Goal: Feedback & Contribution: Submit feedback/report problem

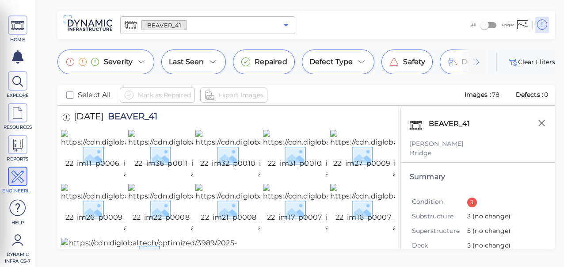
click at [283, 23] on icon "Open" at bounding box center [286, 25] width 11 height 11
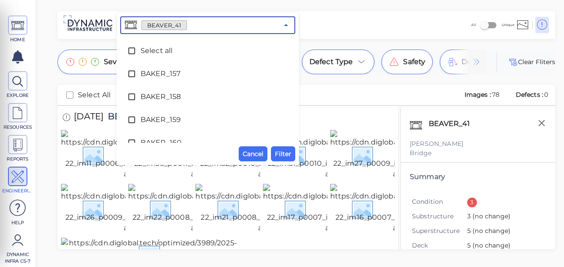
scroll to position [1137, 0]
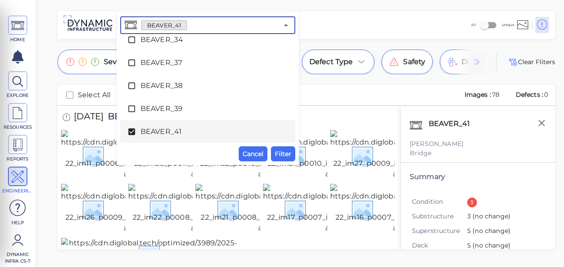
click at [130, 131] on icon at bounding box center [131, 132] width 7 height 7
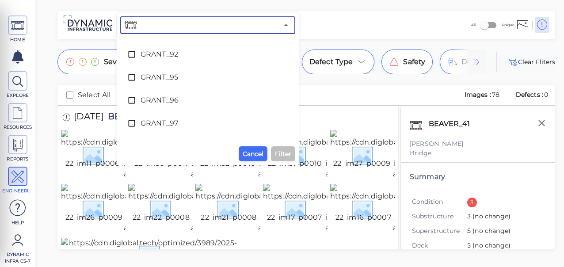
scroll to position [2258, 0]
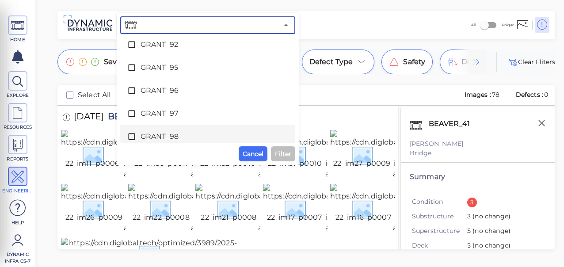
click at [289, 133] on li "GRANT_98" at bounding box center [207, 136] width 175 height 23
click at [134, 135] on icon at bounding box center [131, 136] width 7 height 7
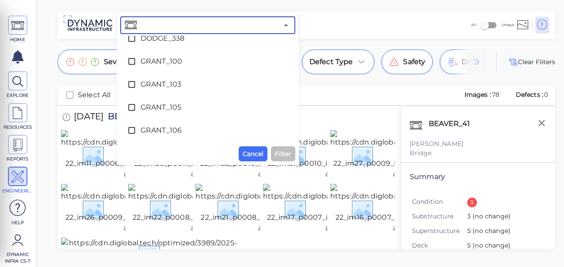
scroll to position [1791, 0]
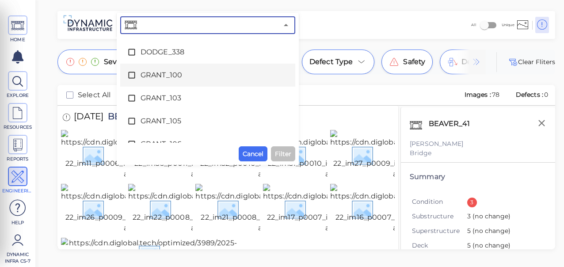
click at [128, 74] on icon at bounding box center [131, 75] width 7 height 7
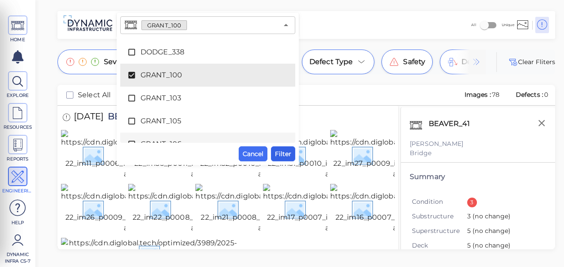
click at [285, 155] on span "Filter" at bounding box center [283, 153] width 16 height 11
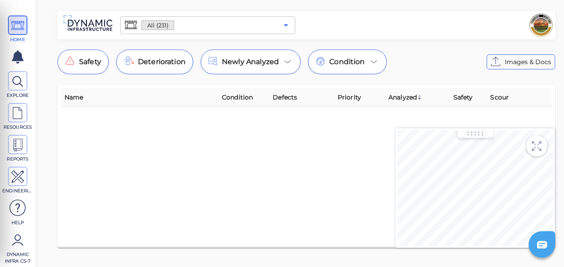
click at [286, 25] on icon "Open" at bounding box center [286, 25] width 4 height 2
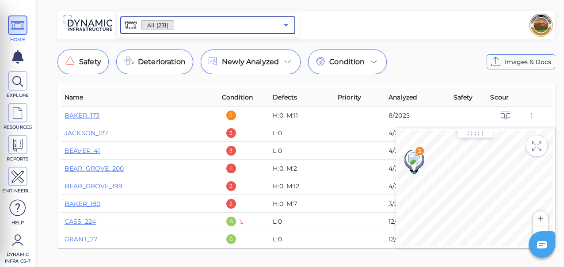
click at [284, 24] on icon "Open" at bounding box center [286, 25] width 4 height 2
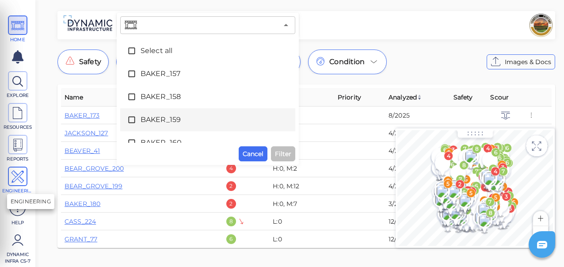
click at [23, 172] on icon at bounding box center [17, 177] width 13 height 20
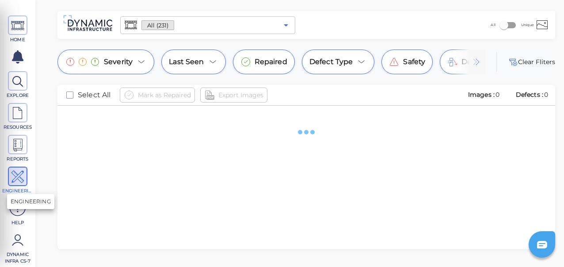
click at [286, 25] on icon "Open" at bounding box center [286, 25] width 4 height 2
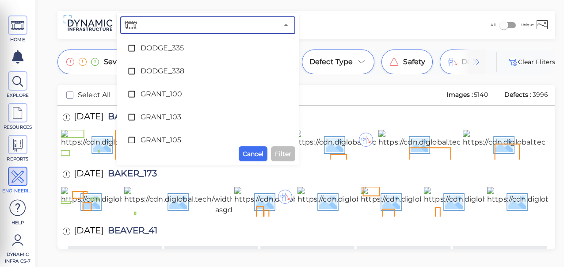
scroll to position [1774, 0]
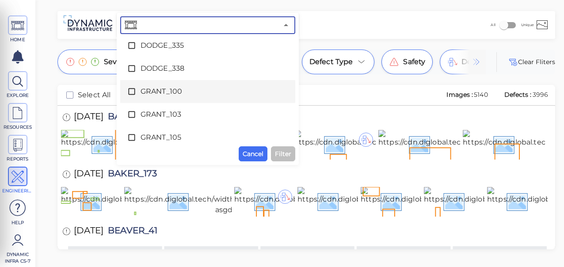
click at [131, 91] on icon at bounding box center [131, 91] width 9 height 9
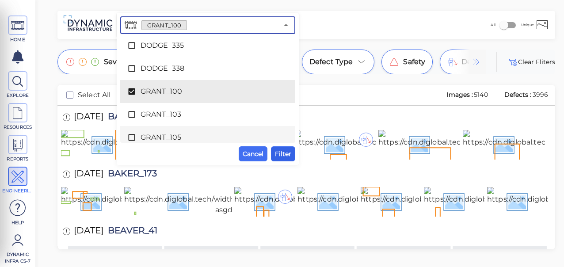
click at [283, 152] on span "Filter" at bounding box center [283, 153] width 16 height 11
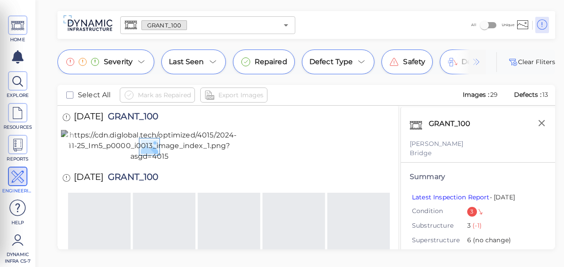
click at [140, 162] on img at bounding box center [149, 146] width 177 height 32
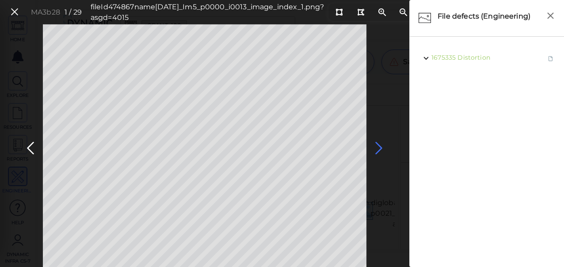
click at [376, 148] on icon at bounding box center [379, 148] width 14 height 17
click at [376, 147] on icon at bounding box center [379, 148] width 14 height 17
click at [32, 150] on icon at bounding box center [30, 148] width 14 height 17
click at [380, 145] on icon at bounding box center [379, 148] width 14 height 17
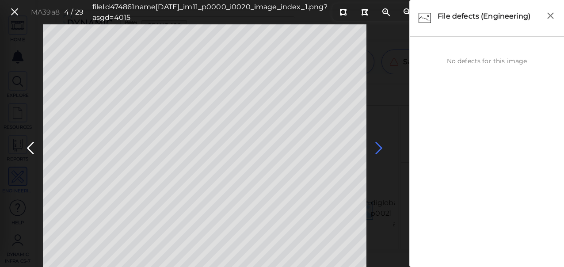
click at [378, 145] on icon at bounding box center [379, 148] width 14 height 17
click at [376, 146] on icon at bounding box center [379, 148] width 14 height 17
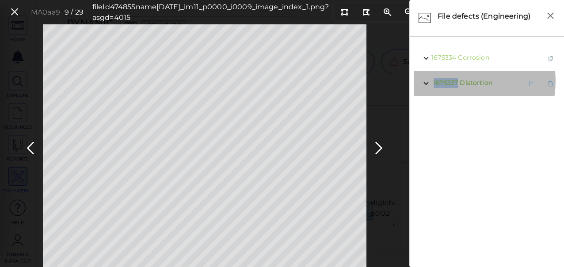
click at [455, 81] on span "1675337" at bounding box center [445, 83] width 24 height 8
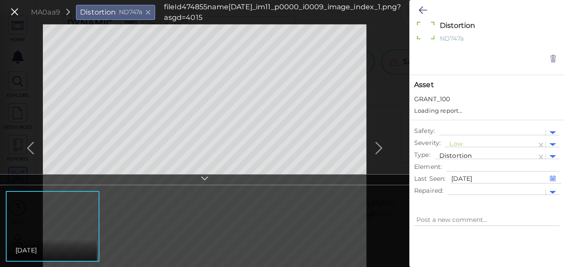
type textarea "x"
click at [419, 10] on icon at bounding box center [422, 10] width 8 height 11
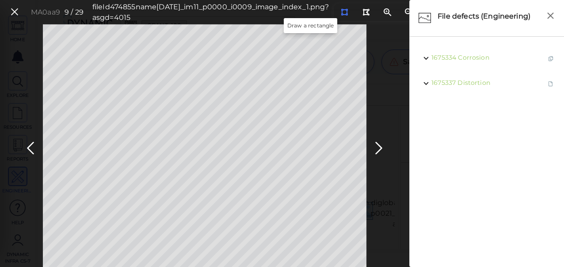
click at [341, 13] on icon at bounding box center [344, 12] width 7 height 7
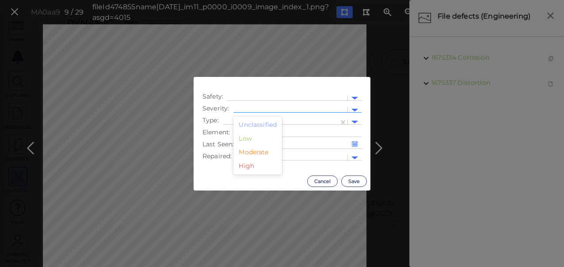
click at [286, 108] on div at bounding box center [290, 110] width 105 height 9
click at [266, 153] on div "Moderate" at bounding box center [257, 152] width 49 height 14
click at [274, 119] on div at bounding box center [281, 122] width 106 height 9
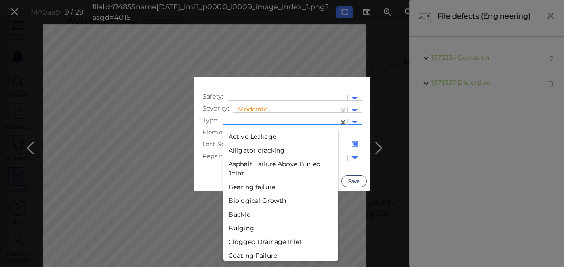
drag, startPoint x: 332, startPoint y: 187, endPoint x: 337, endPoint y: 191, distance: 6.6
click at [337, 191] on div "Active Leakage Alligator cracking Asphalt Failure Above Buried Joint Bearing fa…" at bounding box center [280, 194] width 115 height 133
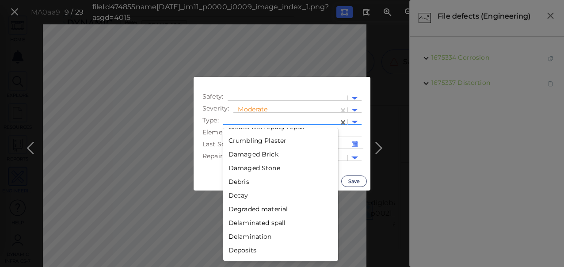
scroll to position [464, 0]
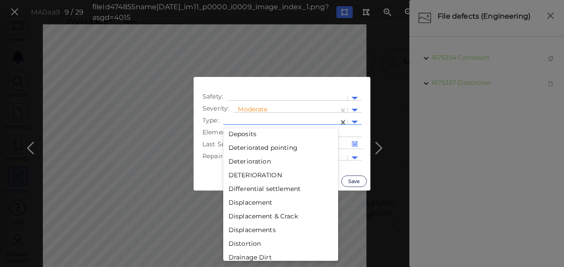
click at [248, 242] on div "Distortion" at bounding box center [280, 244] width 115 height 14
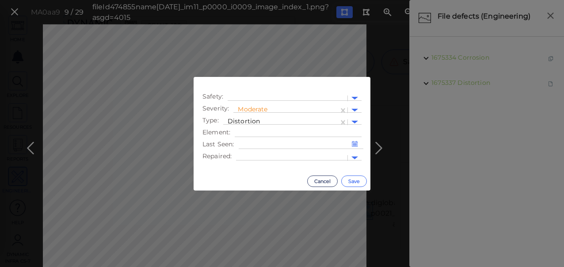
click at [357, 179] on button "Save" at bounding box center [354, 180] width 26 height 11
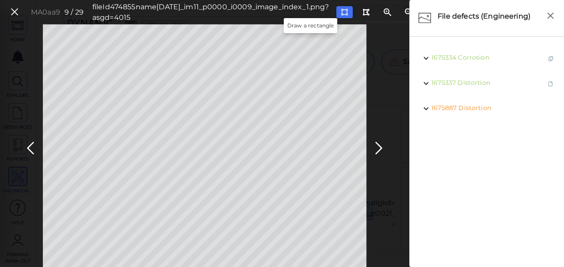
click at [341, 9] on icon at bounding box center [344, 12] width 7 height 7
click at [380, 146] on icon at bounding box center [379, 148] width 14 height 17
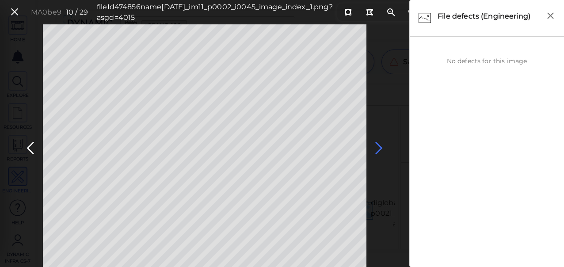
click at [381, 150] on icon at bounding box center [379, 148] width 14 height 17
click at [377, 148] on icon at bounding box center [379, 148] width 14 height 17
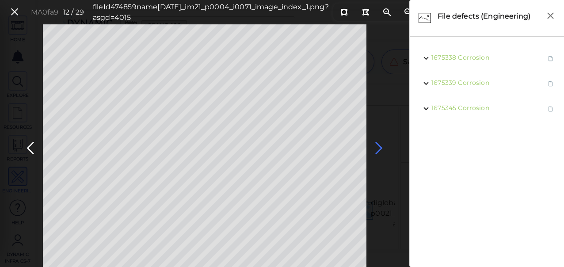
click at [377, 148] on icon at bounding box center [379, 148] width 14 height 17
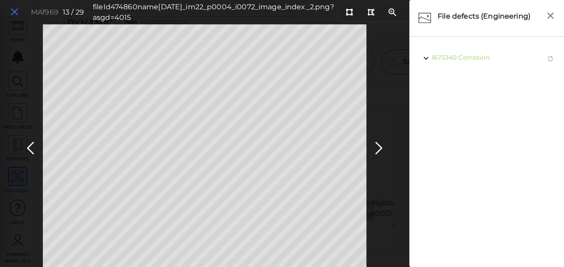
click at [16, 11] on icon at bounding box center [15, 12] width 10 height 12
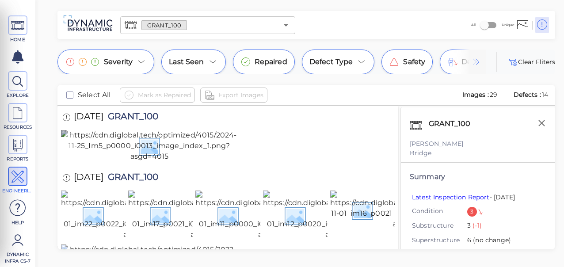
click at [155, 162] on img at bounding box center [149, 146] width 177 height 32
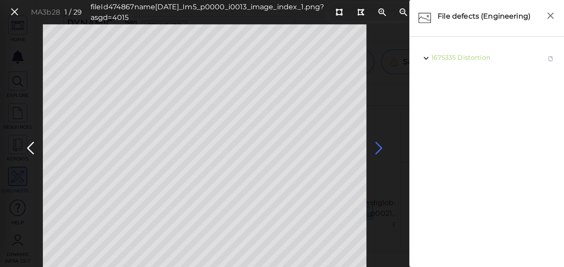
click at [382, 146] on icon at bounding box center [379, 148] width 14 height 17
click at [379, 147] on icon at bounding box center [379, 148] width 14 height 17
click at [378, 148] on icon at bounding box center [379, 148] width 14 height 17
drag, startPoint x: 378, startPoint y: 148, endPoint x: 387, endPoint y: 143, distance: 10.7
click at [378, 148] on icon at bounding box center [379, 148] width 14 height 17
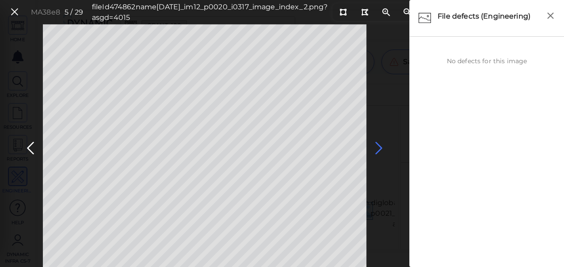
click at [376, 148] on icon at bounding box center [379, 148] width 14 height 17
click at [379, 148] on icon at bounding box center [379, 148] width 14 height 17
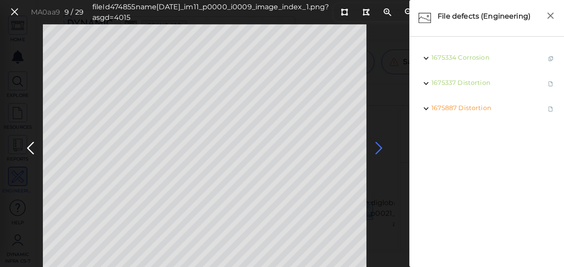
click at [379, 148] on icon at bounding box center [379, 148] width 14 height 17
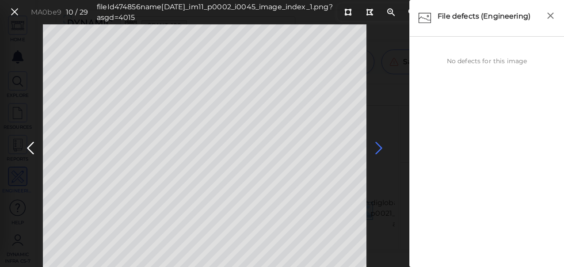
click at [379, 148] on icon at bounding box center [379, 148] width 14 height 17
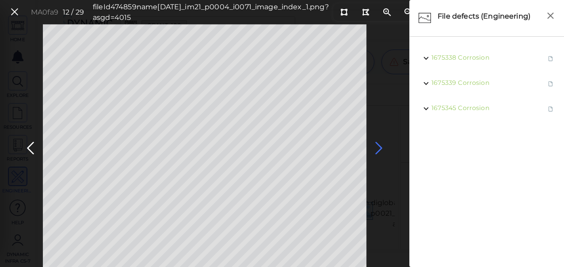
click at [379, 148] on icon at bounding box center [379, 148] width 14 height 17
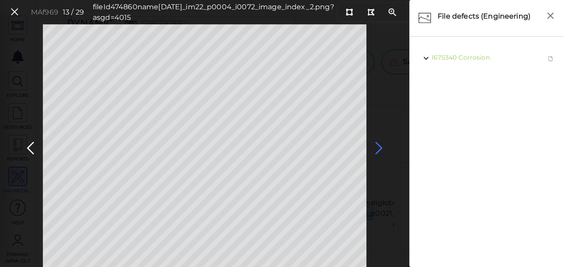
click at [379, 148] on icon at bounding box center [379, 148] width 14 height 17
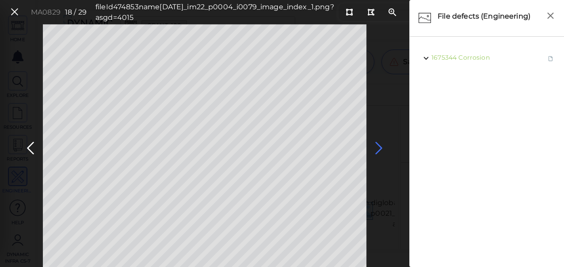
click at [375, 147] on icon at bounding box center [379, 148] width 14 height 17
click at [378, 146] on icon at bounding box center [379, 148] width 14 height 17
click at [379, 146] on icon at bounding box center [379, 148] width 14 height 17
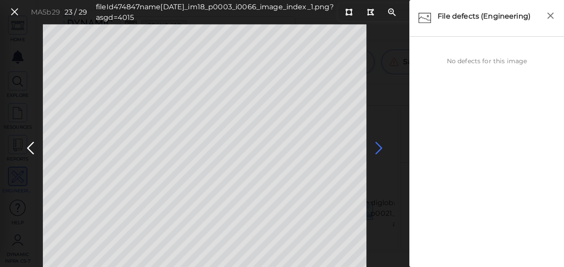
click at [382, 148] on icon at bounding box center [379, 148] width 14 height 17
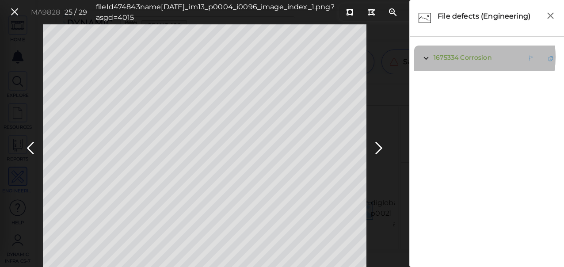
click at [465, 57] on span "Corrosion" at bounding box center [475, 57] width 31 height 8
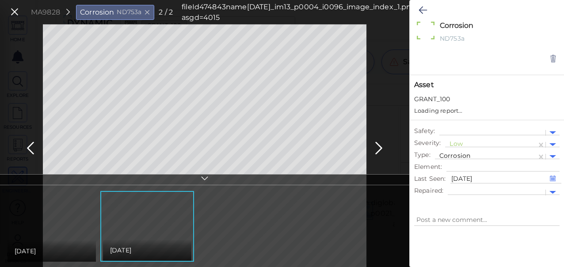
type textarea "x"
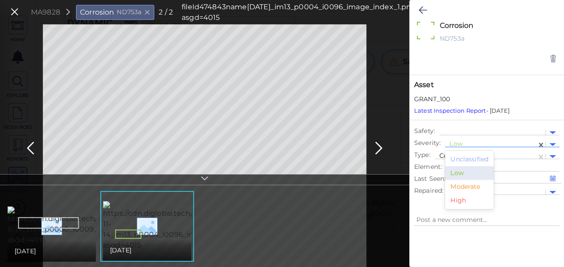
click at [459, 141] on div at bounding box center [490, 144] width 83 height 9
click at [459, 183] on div "Moderate" at bounding box center [469, 187] width 49 height 14
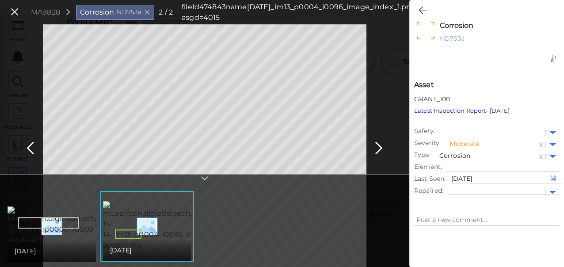
type textarea "x"
click at [421, 12] on icon at bounding box center [422, 10] width 8 height 11
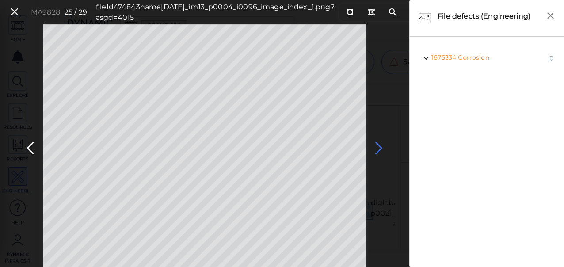
click at [378, 148] on icon at bounding box center [379, 148] width 14 height 17
click at [12, 12] on icon at bounding box center [15, 12] width 10 height 12
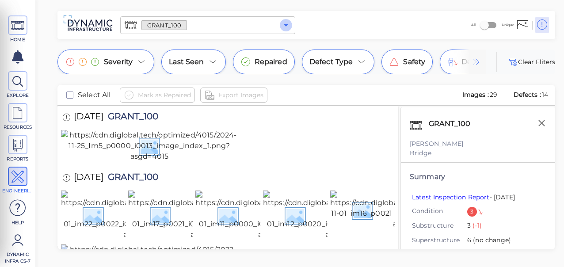
click at [285, 26] on icon "Open" at bounding box center [286, 25] width 4 height 2
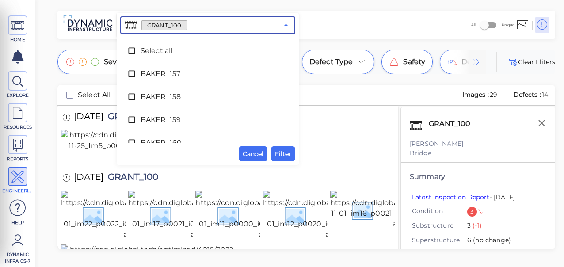
scroll to position [1734, 0]
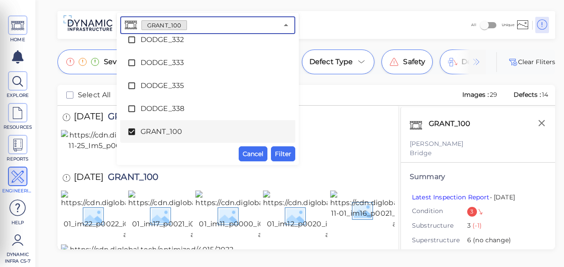
click at [133, 131] on icon at bounding box center [131, 131] width 9 height 9
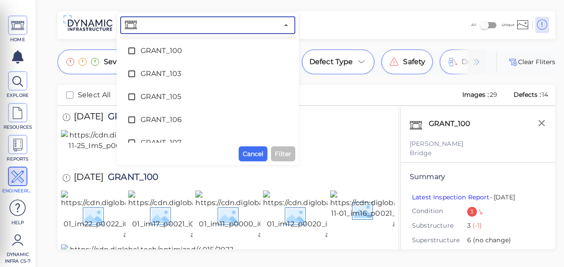
scroll to position [1827, 0]
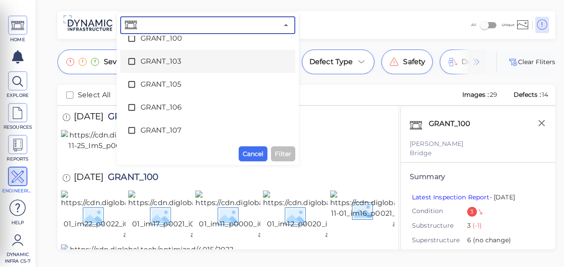
click at [131, 62] on icon at bounding box center [131, 61] width 9 height 9
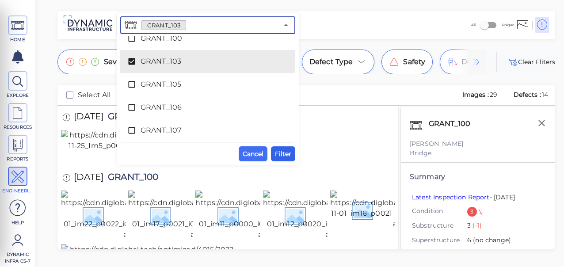
click at [286, 154] on span "Filter" at bounding box center [283, 153] width 16 height 11
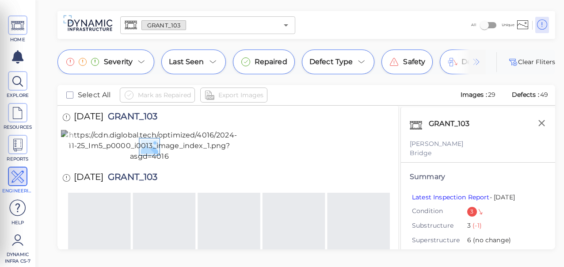
click at [188, 162] on img at bounding box center [149, 146] width 177 height 32
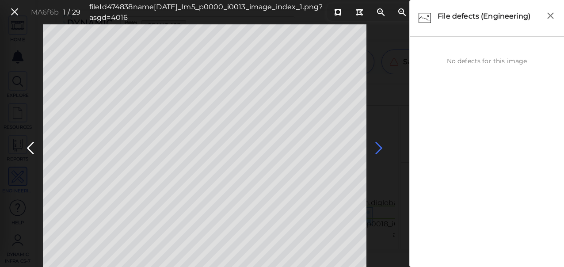
click at [378, 148] on icon at bounding box center [379, 148] width 14 height 17
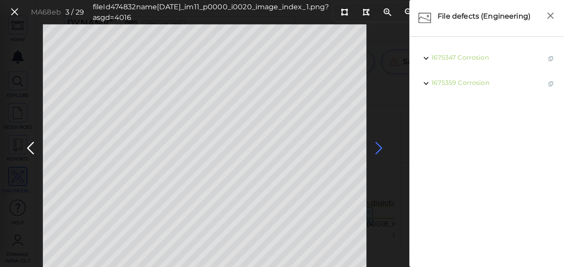
click at [377, 148] on icon at bounding box center [379, 148] width 14 height 17
click at [377, 147] on icon at bounding box center [379, 148] width 14 height 17
click at [377, 149] on icon at bounding box center [379, 148] width 14 height 17
click at [376, 149] on icon at bounding box center [379, 148] width 14 height 17
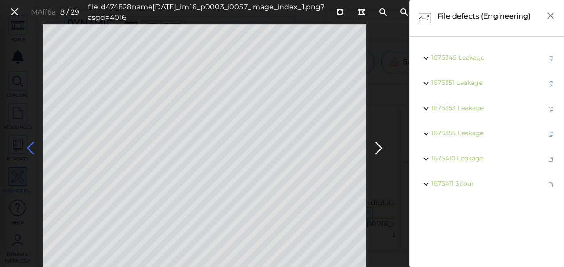
click at [23, 142] on icon at bounding box center [30, 148] width 14 height 17
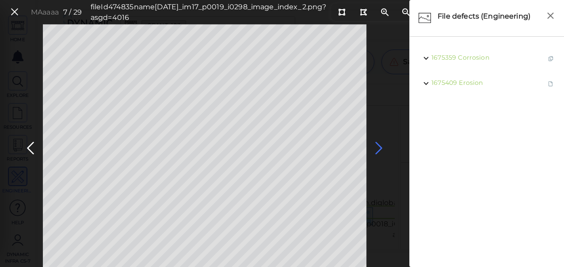
click at [379, 149] on icon at bounding box center [379, 148] width 14 height 17
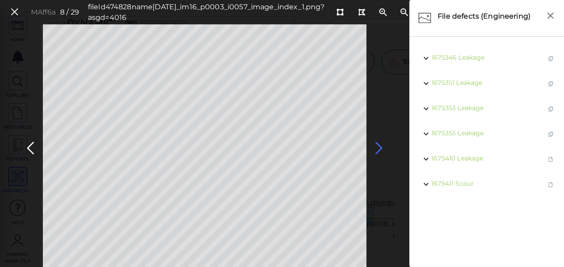
click at [379, 149] on icon at bounding box center [379, 148] width 14 height 17
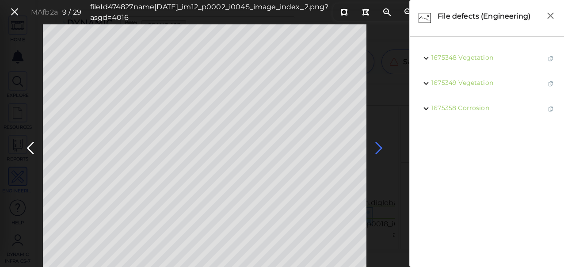
click at [379, 149] on icon at bounding box center [379, 148] width 14 height 17
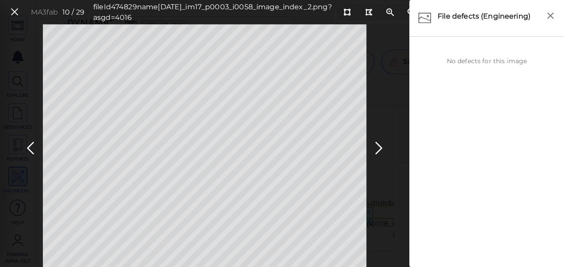
drag, startPoint x: 379, startPoint y: 149, endPoint x: 383, endPoint y: 160, distance: 12.2
click at [383, 160] on div "MA3fab 10 / 29 fileId 474829 name 2020-11-17_im17_p0003_i0058_image_index_2.png…" at bounding box center [204, 145] width 409 height 243
click at [375, 143] on icon at bounding box center [379, 148] width 14 height 17
click at [376, 153] on icon at bounding box center [379, 148] width 14 height 17
click at [379, 140] on icon at bounding box center [379, 148] width 14 height 17
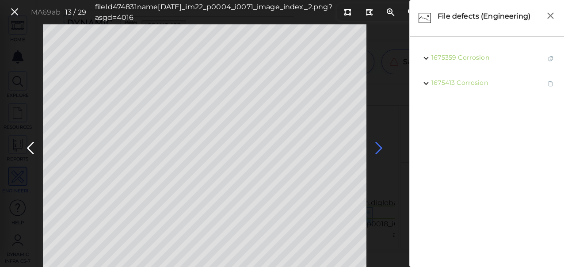
click at [376, 148] on icon at bounding box center [379, 148] width 14 height 17
click at [32, 148] on icon at bounding box center [30, 148] width 14 height 17
click at [378, 145] on icon at bounding box center [379, 148] width 14 height 17
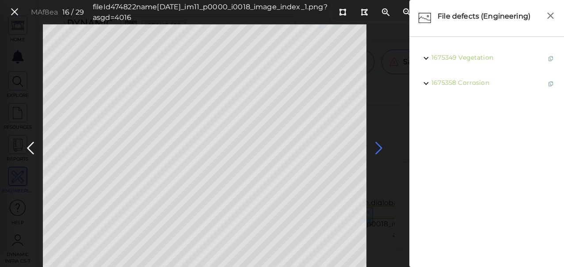
click at [378, 145] on icon at bounding box center [379, 148] width 14 height 17
click at [28, 145] on icon at bounding box center [30, 148] width 14 height 17
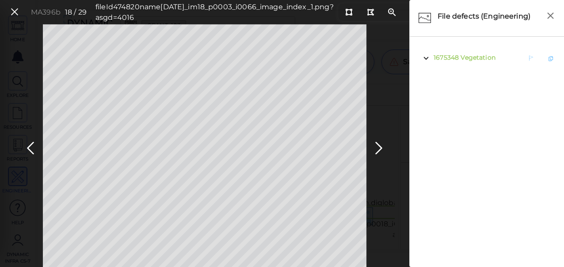
click at [464, 60] on span "Vegetation" at bounding box center [477, 57] width 35 height 8
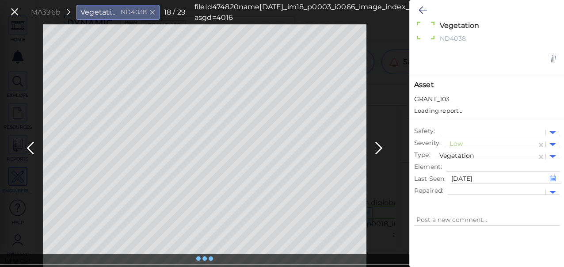
type textarea "x"
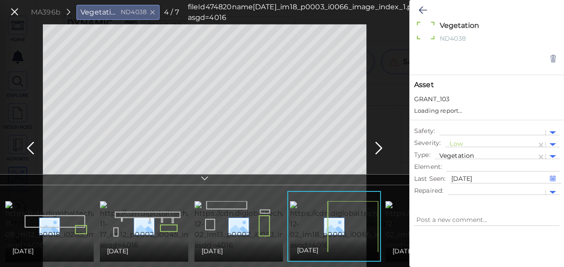
type textarea "x"
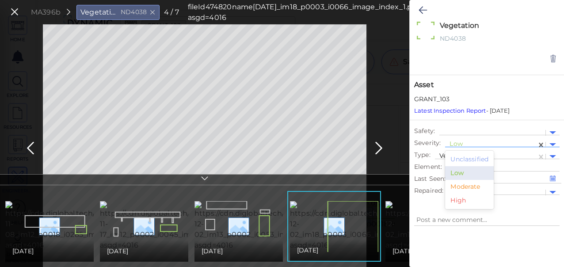
click at [461, 140] on span "Low" at bounding box center [455, 144] width 13 height 8
click at [471, 186] on div "Moderate" at bounding box center [469, 187] width 49 height 14
click at [421, 11] on icon at bounding box center [422, 10] width 8 height 11
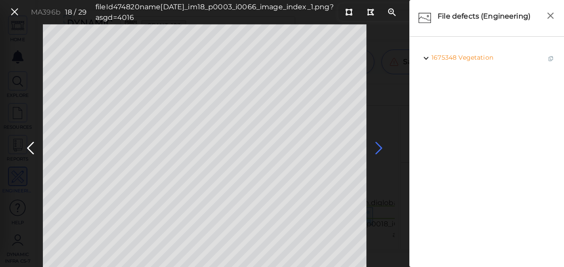
click at [375, 146] on icon at bounding box center [379, 148] width 14 height 17
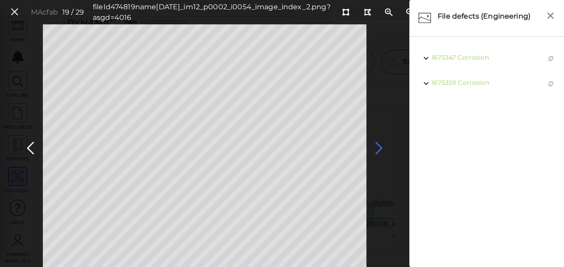
click at [375, 146] on icon at bounding box center [379, 148] width 14 height 17
click at [381, 145] on icon at bounding box center [379, 148] width 14 height 17
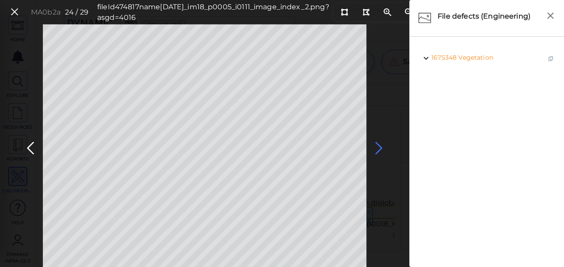
click at [376, 148] on icon at bounding box center [379, 148] width 14 height 17
drag, startPoint x: 376, startPoint y: 148, endPoint x: 378, endPoint y: 157, distance: 9.6
click at [379, 158] on button at bounding box center [378, 146] width 19 height 27
click at [375, 143] on icon at bounding box center [379, 148] width 14 height 17
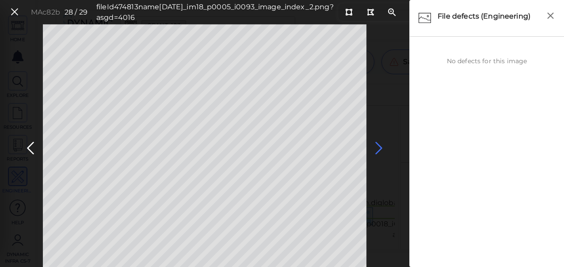
click at [375, 143] on icon at bounding box center [379, 148] width 14 height 17
click at [378, 151] on icon at bounding box center [379, 148] width 14 height 17
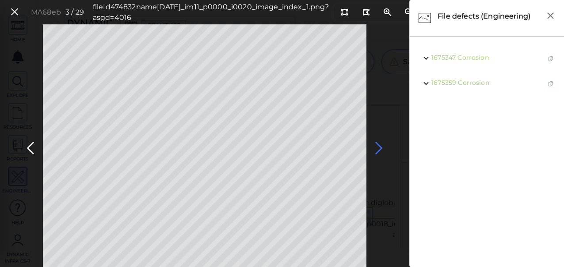
click at [378, 151] on icon at bounding box center [379, 148] width 14 height 17
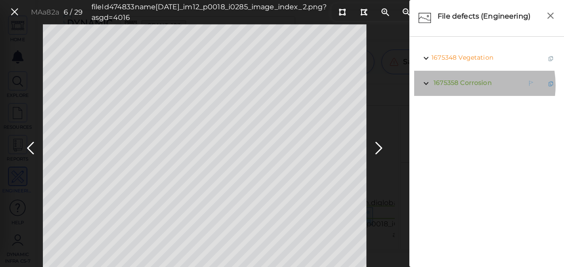
click at [463, 85] on span "Corrosion" at bounding box center [475, 83] width 31 height 8
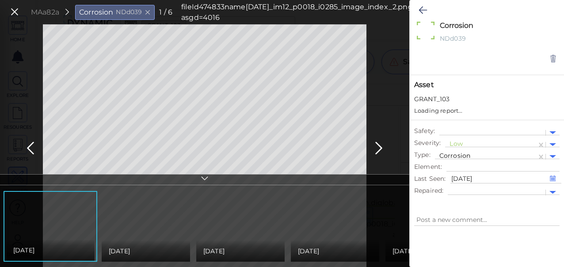
type textarea "x"
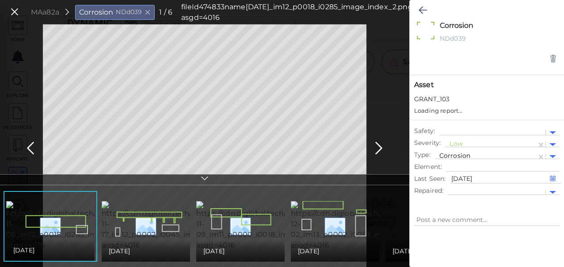
type textarea "x"
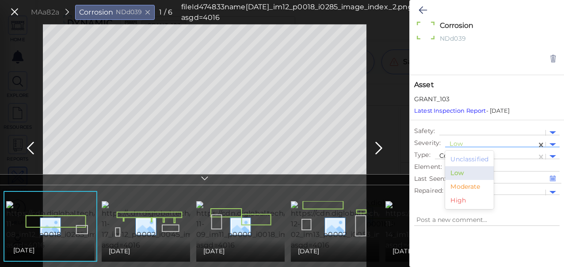
click at [458, 141] on div at bounding box center [490, 144] width 83 height 9
click at [467, 182] on div "Moderate" at bounding box center [469, 187] width 49 height 14
type textarea "x"
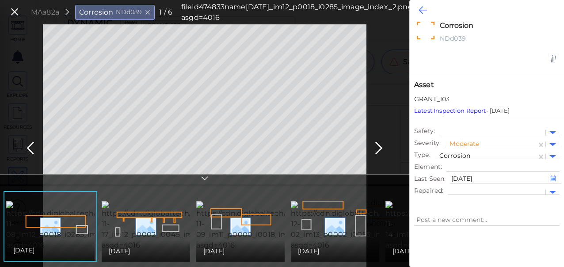
click at [425, 11] on icon at bounding box center [422, 10] width 8 height 11
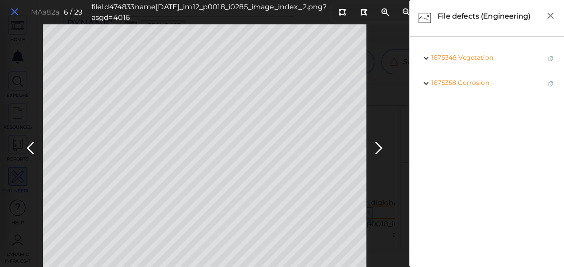
click at [16, 12] on icon at bounding box center [15, 12] width 10 height 12
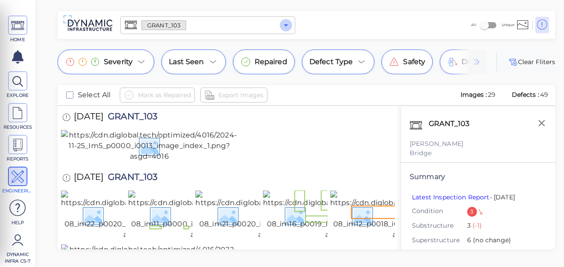
click at [283, 24] on icon "Open" at bounding box center [286, 25] width 11 height 11
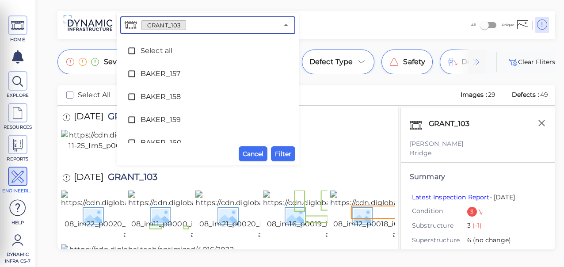
scroll to position [1757, 0]
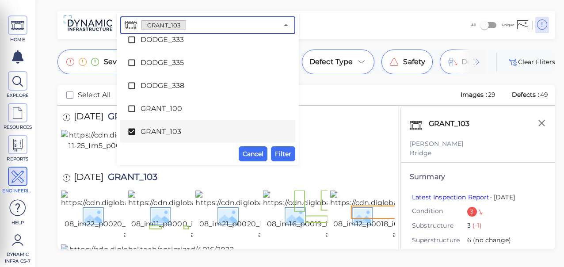
click at [129, 130] on icon at bounding box center [131, 132] width 7 height 7
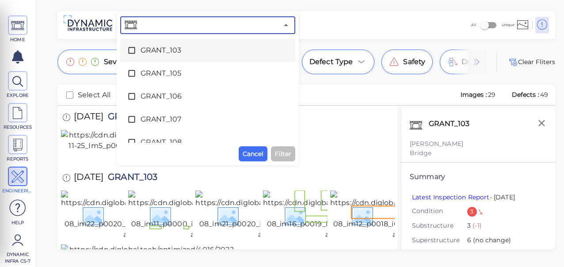
scroll to position [1850, 0]
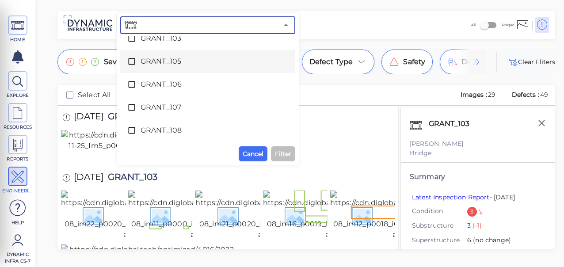
click at [130, 61] on icon at bounding box center [131, 61] width 9 height 9
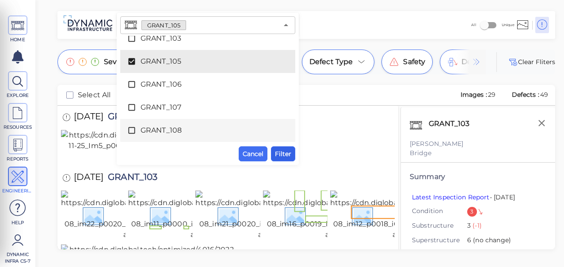
click at [288, 153] on span "Filter" at bounding box center [283, 153] width 16 height 11
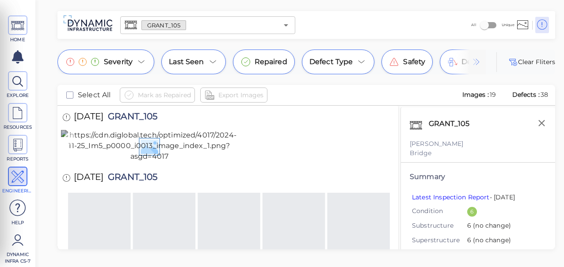
click at [212, 162] on img at bounding box center [149, 146] width 177 height 32
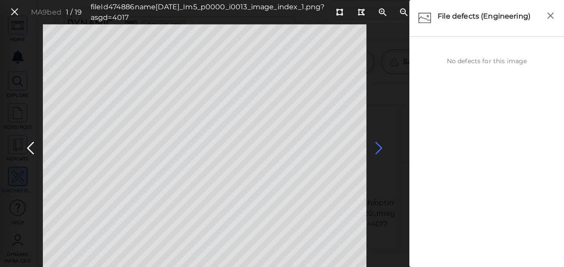
click at [376, 147] on icon at bounding box center [379, 148] width 14 height 17
click at [379, 148] on icon at bounding box center [379, 148] width 14 height 17
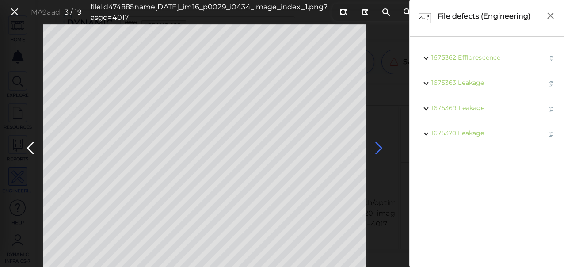
click at [379, 148] on icon at bounding box center [379, 148] width 14 height 17
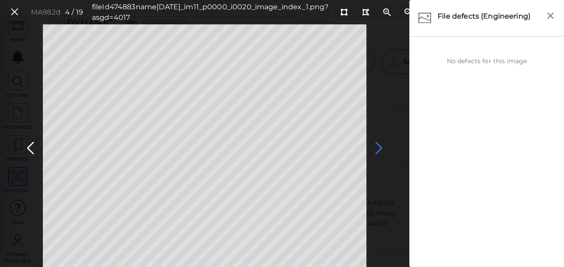
click at [379, 148] on icon at bounding box center [379, 148] width 14 height 17
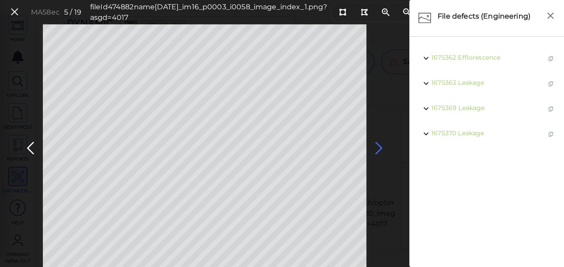
click at [379, 148] on icon at bounding box center [379, 148] width 14 height 17
click at [378, 148] on icon at bounding box center [379, 148] width 14 height 17
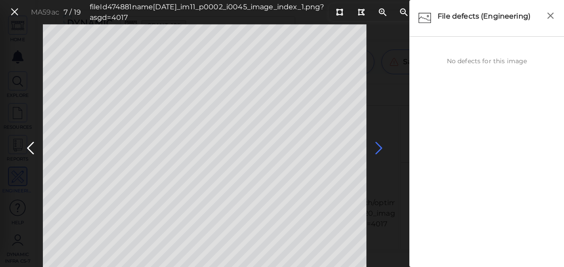
click at [378, 148] on icon at bounding box center [379, 148] width 14 height 17
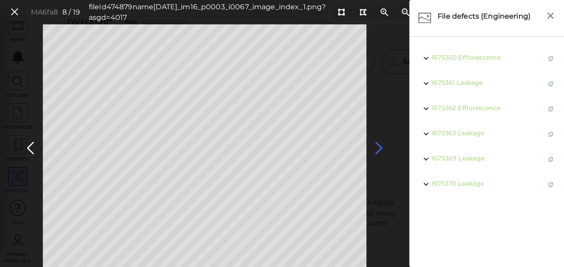
click at [378, 148] on icon at bounding box center [379, 148] width 14 height 17
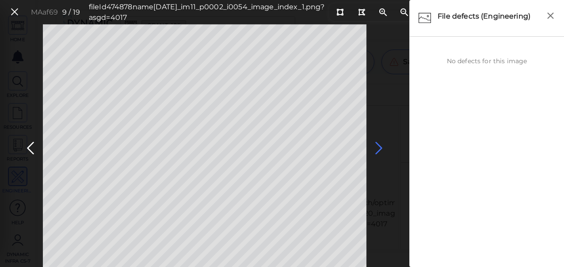
click at [378, 148] on icon at bounding box center [379, 148] width 14 height 17
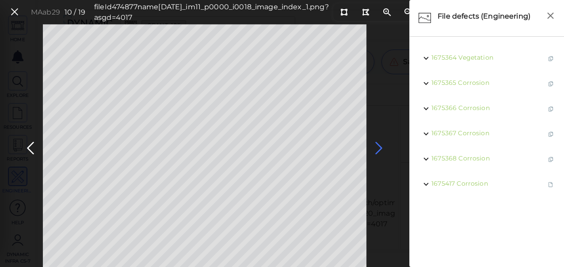
click at [378, 148] on icon at bounding box center [379, 148] width 14 height 17
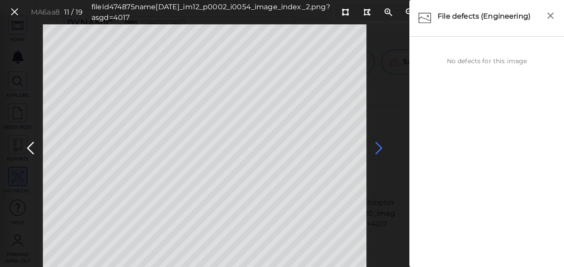
click at [378, 148] on icon at bounding box center [379, 148] width 14 height 17
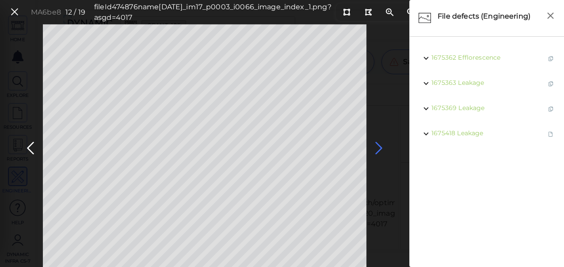
click at [377, 148] on icon at bounding box center [379, 148] width 14 height 17
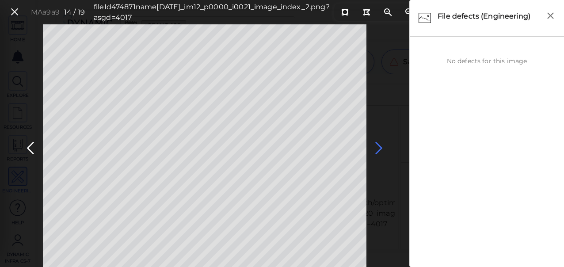
click at [377, 148] on icon at bounding box center [379, 148] width 14 height 17
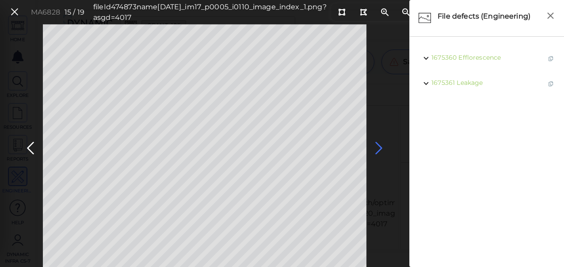
click at [377, 148] on icon at bounding box center [379, 148] width 14 height 17
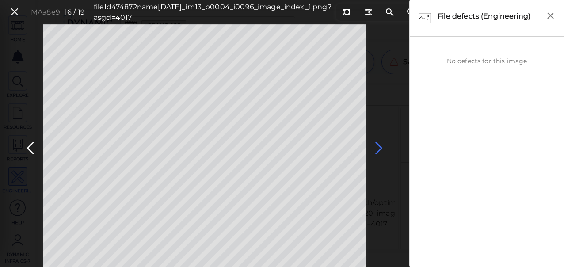
click at [379, 146] on icon at bounding box center [379, 148] width 14 height 17
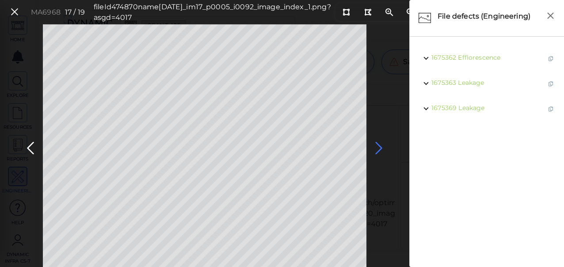
click at [379, 146] on icon at bounding box center [379, 148] width 14 height 17
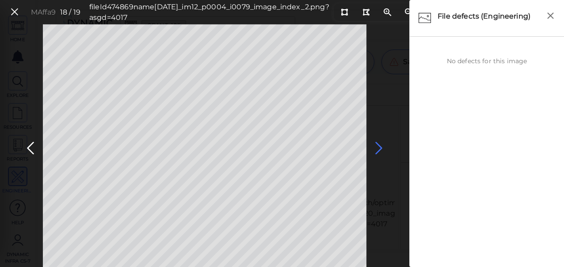
click at [379, 146] on icon at bounding box center [379, 148] width 14 height 17
click at [15, 11] on icon at bounding box center [15, 12] width 10 height 12
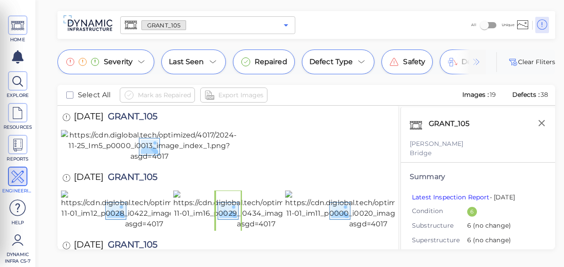
click at [285, 25] on icon "Open" at bounding box center [286, 25] width 4 height 2
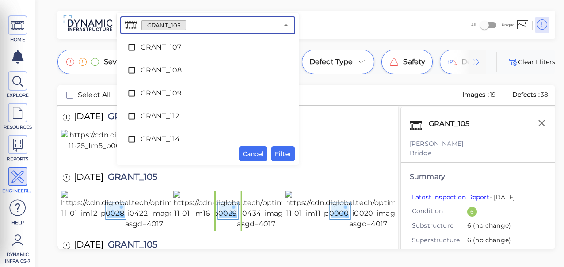
scroll to position [1836, 0]
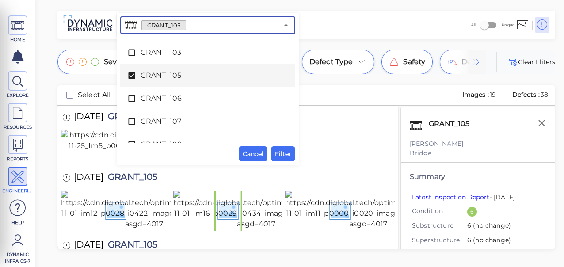
click at [133, 77] on icon at bounding box center [131, 75] width 7 height 7
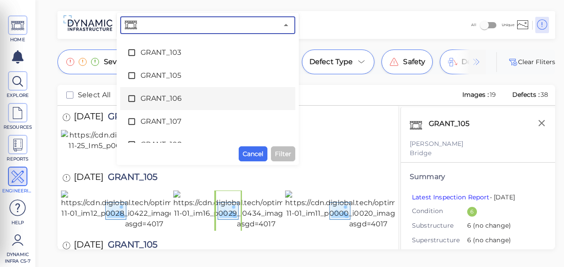
click at [133, 99] on icon at bounding box center [131, 98] width 9 height 9
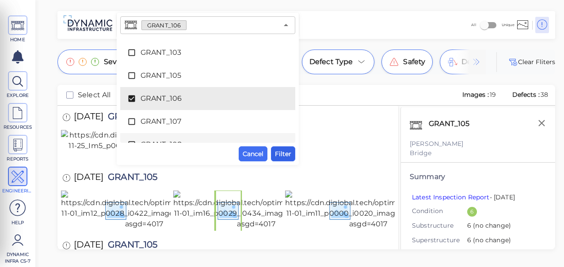
click at [283, 152] on span "Filter" at bounding box center [283, 153] width 16 height 11
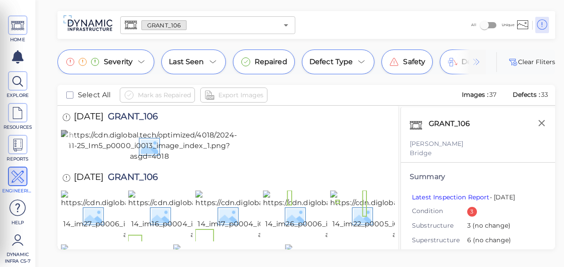
click at [176, 162] on img at bounding box center [149, 146] width 177 height 32
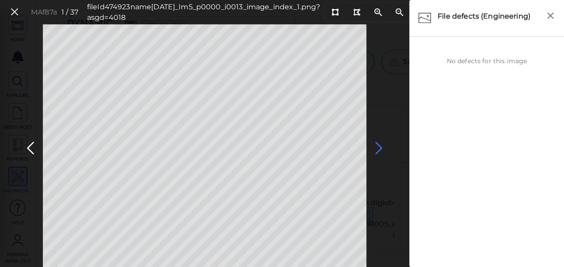
click at [379, 146] on icon at bounding box center [379, 148] width 14 height 17
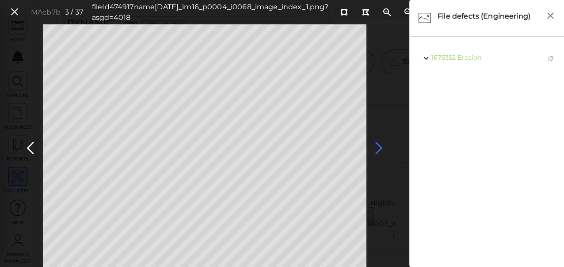
click at [379, 146] on icon at bounding box center [379, 148] width 14 height 17
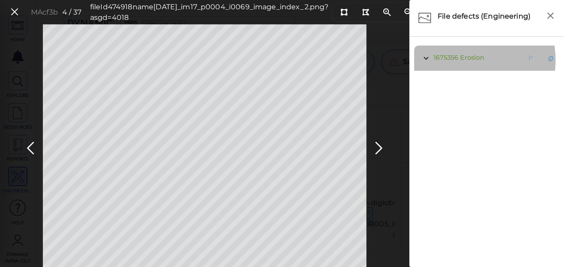
click at [457, 60] on span "1675356 Erosion" at bounding box center [457, 58] width 53 height 11
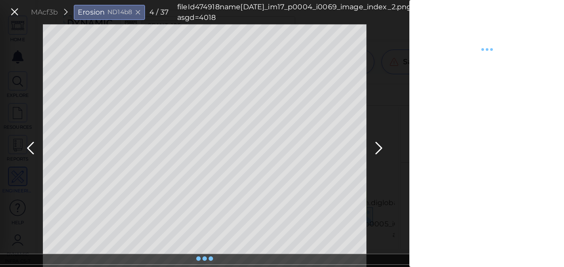
type textarea "x"
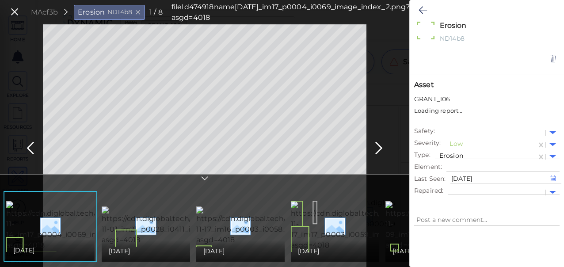
type textarea "x"
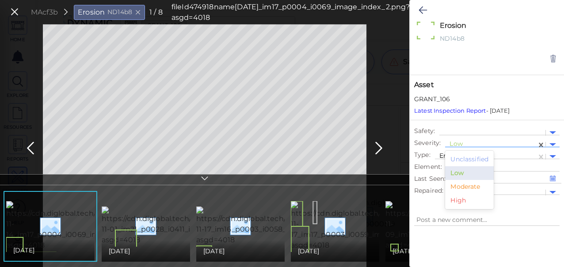
click at [462, 143] on div at bounding box center [490, 144] width 83 height 9
click at [460, 187] on div "Moderate" at bounding box center [469, 187] width 49 height 14
type textarea "x"
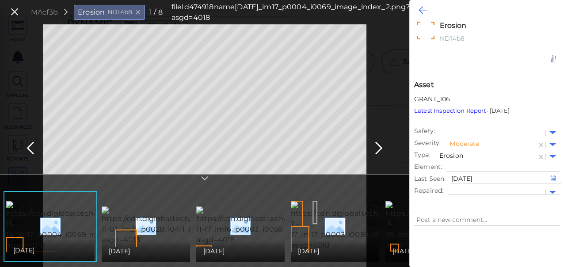
click at [420, 7] on icon at bounding box center [422, 10] width 8 height 11
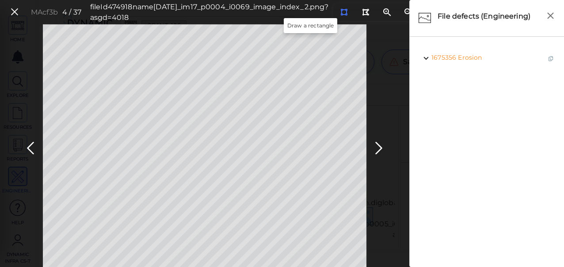
click at [340, 13] on icon at bounding box center [343, 12] width 7 height 7
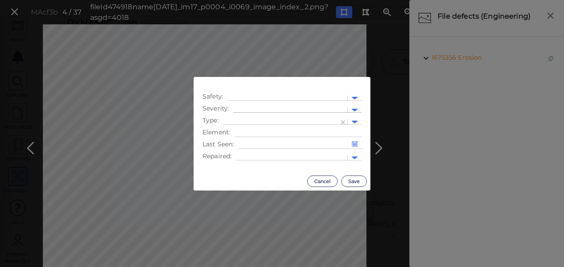
click at [256, 109] on div at bounding box center [290, 110] width 105 height 9
click at [255, 153] on div "Moderate" at bounding box center [257, 152] width 49 height 14
click at [262, 115] on div at bounding box center [286, 110] width 96 height 9
click at [325, 115] on div "Moderate" at bounding box center [286, 110] width 96 height 11
click at [322, 120] on div at bounding box center [281, 122] width 106 height 9
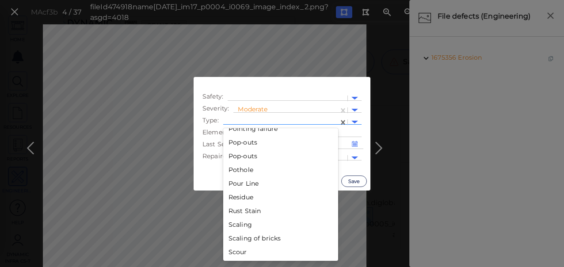
scroll to position [1392, 0]
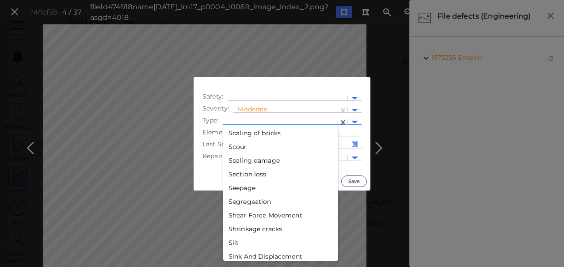
click at [250, 175] on div "Section loss" at bounding box center [280, 174] width 115 height 14
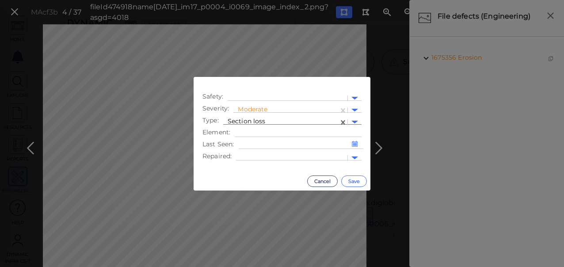
click at [349, 180] on button "Save" at bounding box center [354, 180] width 26 height 11
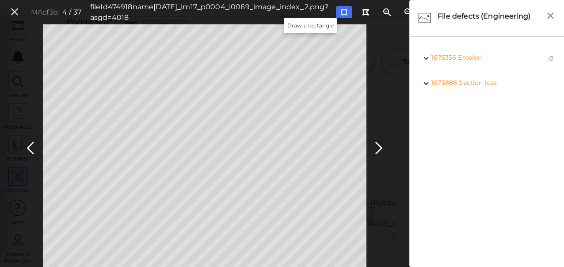
click at [340, 11] on icon at bounding box center [343, 12] width 7 height 7
click at [378, 152] on icon at bounding box center [379, 148] width 14 height 17
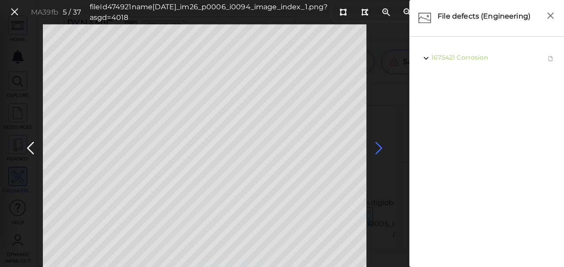
click at [379, 147] on icon at bounding box center [379, 148] width 14 height 17
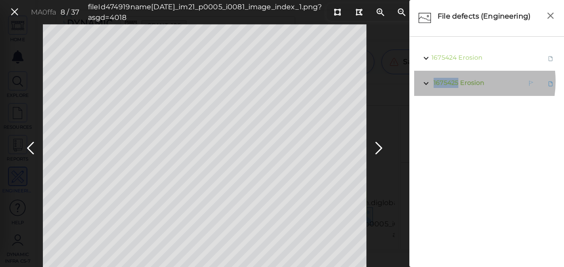
click at [457, 81] on span "1675425" at bounding box center [445, 83] width 25 height 8
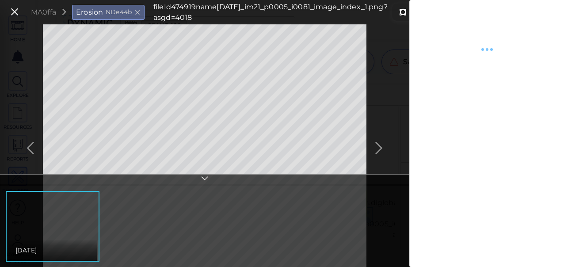
type textarea "x"
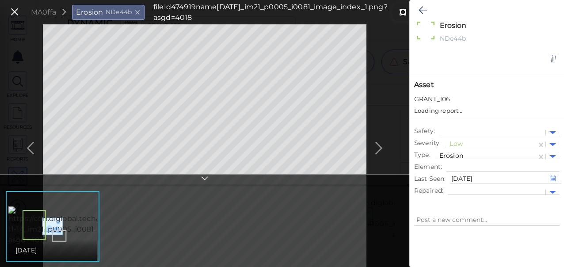
type textarea "x"
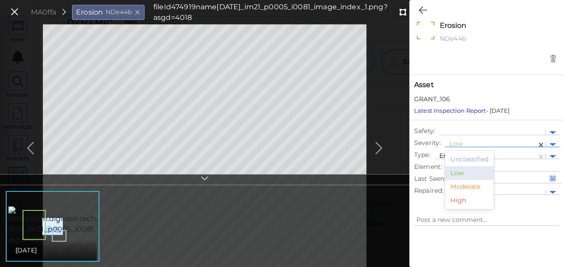
click at [470, 141] on div at bounding box center [490, 144] width 83 height 9
click at [475, 186] on div "Moderate" at bounding box center [469, 187] width 49 height 14
click at [424, 13] on icon at bounding box center [422, 10] width 8 height 11
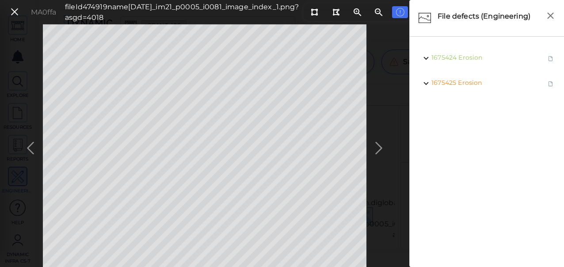
click at [376, 148] on div "MA0ffa fileId 474919 name 2023-11-14_im21_p0005_i0081_image_index_1.png?asgd=40…" at bounding box center [204, 145] width 409 height 243
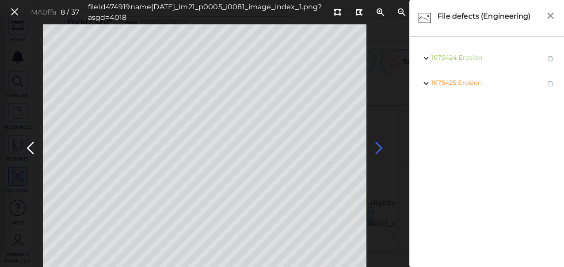
click at [381, 150] on icon at bounding box center [379, 148] width 14 height 17
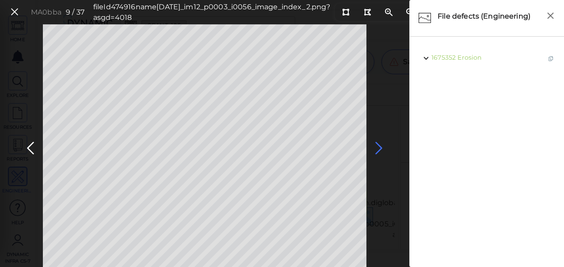
click at [380, 144] on icon at bounding box center [379, 148] width 14 height 17
click at [31, 149] on icon at bounding box center [30, 148] width 14 height 17
click at [376, 146] on icon at bounding box center [379, 148] width 14 height 17
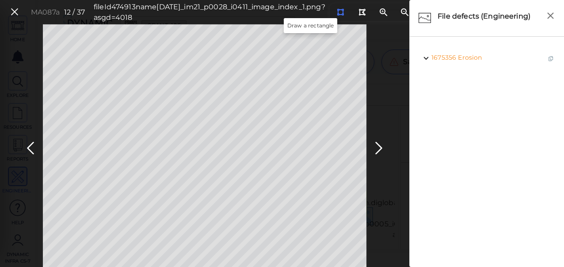
click at [337, 9] on icon at bounding box center [340, 12] width 7 height 7
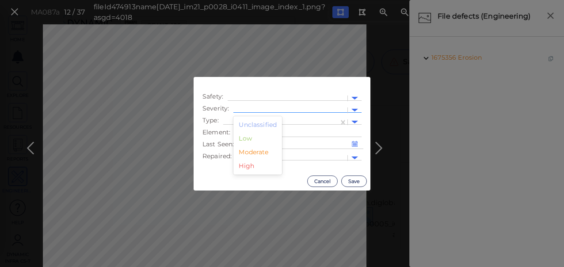
click at [274, 107] on div at bounding box center [290, 110] width 105 height 9
click at [254, 153] on div "Moderate" at bounding box center [257, 152] width 49 height 14
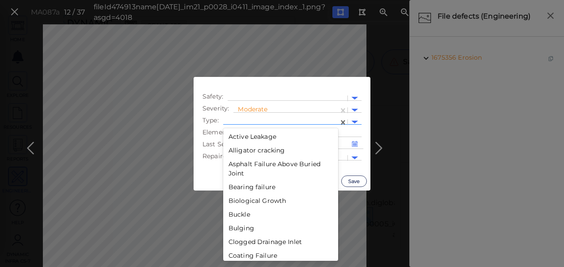
click at [299, 118] on div at bounding box center [281, 122] width 106 height 9
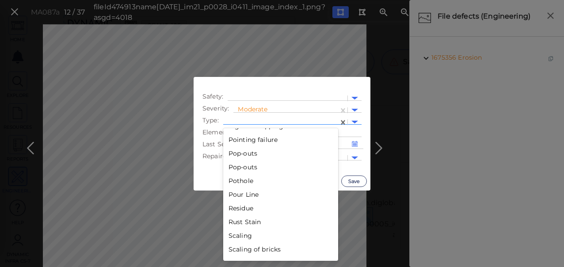
scroll to position [1392, 0]
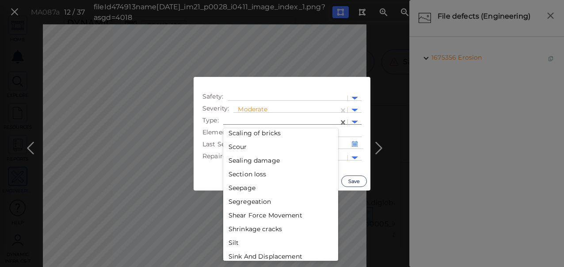
click at [253, 171] on div "Section loss" at bounding box center [280, 174] width 115 height 14
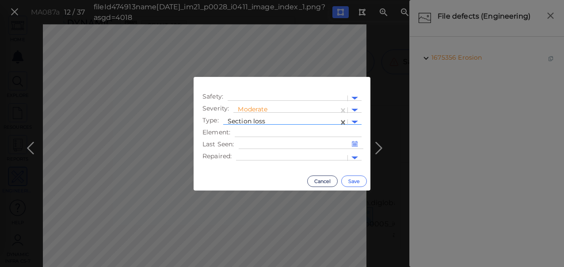
click at [352, 183] on button "Save" at bounding box center [354, 180] width 26 height 11
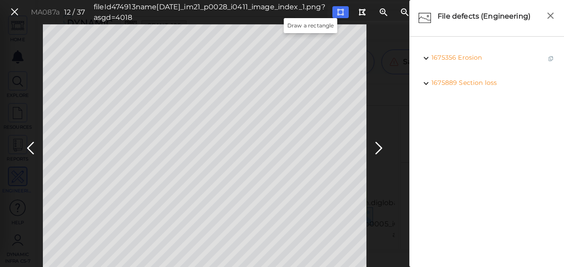
click at [337, 12] on icon at bounding box center [340, 12] width 7 height 7
click at [382, 151] on icon at bounding box center [379, 148] width 14 height 17
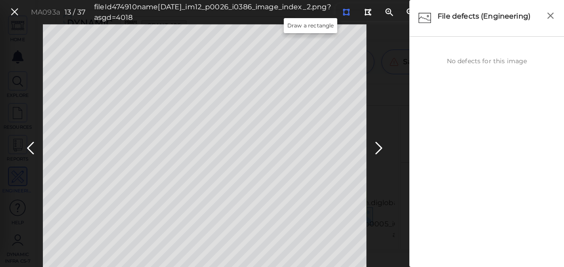
click at [342, 12] on icon at bounding box center [345, 12] width 7 height 7
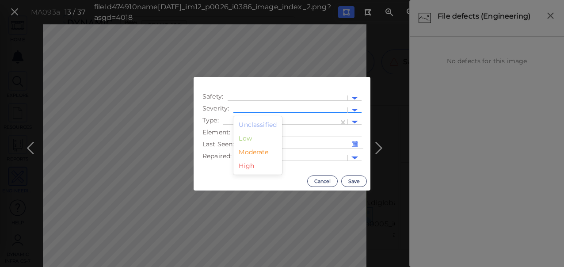
click at [254, 110] on div at bounding box center [290, 110] width 105 height 9
click at [249, 151] on div "Moderate" at bounding box center [257, 152] width 49 height 14
click at [302, 118] on div at bounding box center [281, 122] width 106 height 9
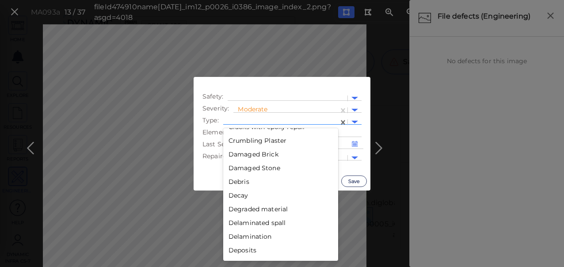
scroll to position [464, 0]
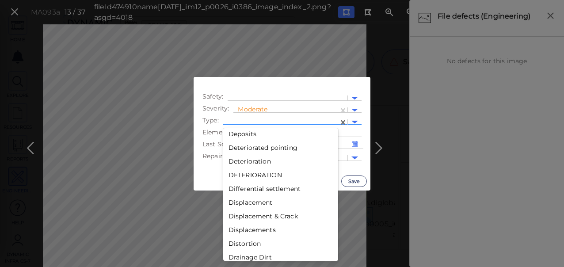
click at [237, 242] on div "Distortion" at bounding box center [280, 244] width 115 height 14
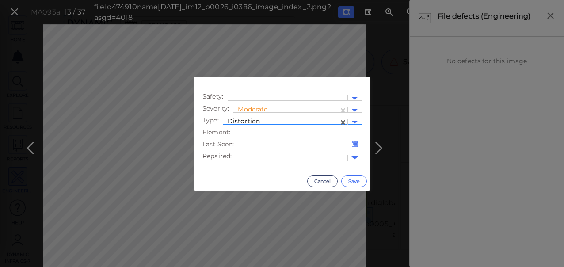
click at [354, 180] on button "Save" at bounding box center [354, 180] width 26 height 11
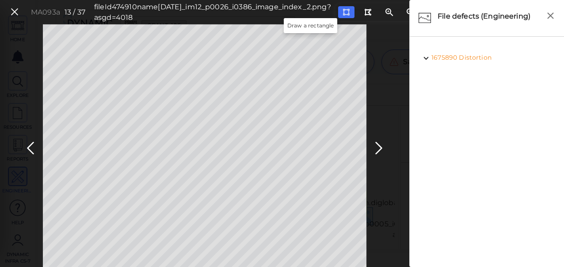
click at [342, 11] on icon at bounding box center [345, 12] width 7 height 7
click at [377, 145] on icon at bounding box center [379, 148] width 14 height 17
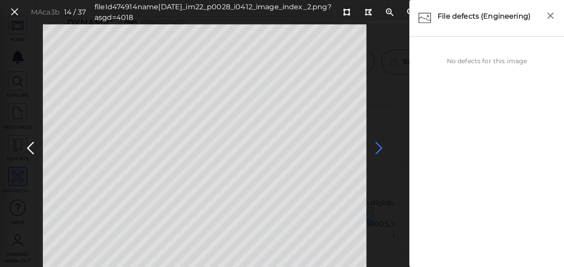
click at [377, 145] on icon at bounding box center [379, 148] width 14 height 17
click at [376, 145] on icon at bounding box center [379, 148] width 14 height 17
click at [343, 12] on icon at bounding box center [346, 12] width 7 height 7
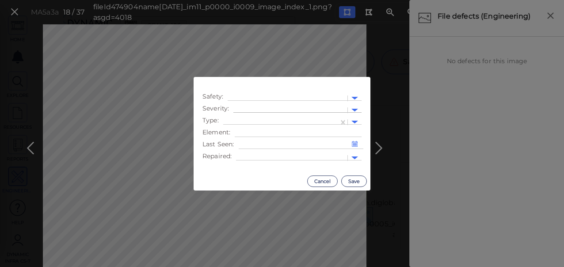
click at [270, 109] on div at bounding box center [290, 110] width 105 height 9
drag, startPoint x: 256, startPoint y: 152, endPoint x: 257, endPoint y: 145, distance: 7.2
click at [256, 152] on div "Moderate" at bounding box center [257, 152] width 49 height 14
click at [271, 118] on div at bounding box center [280, 122] width 115 height 13
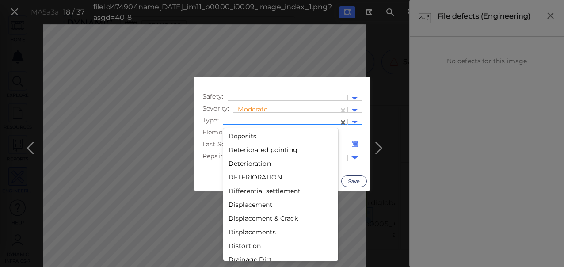
scroll to position [464, 0]
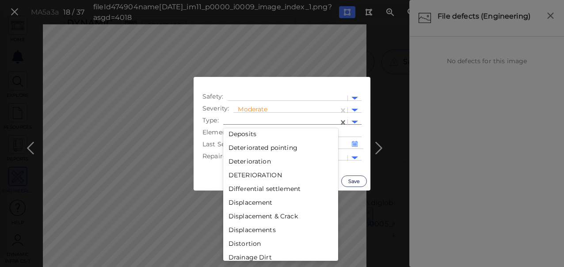
click at [256, 241] on div "Distortion" at bounding box center [280, 244] width 115 height 14
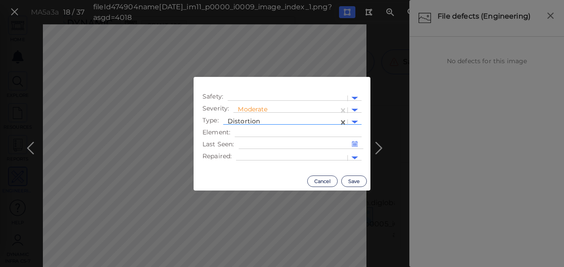
click at [353, 187] on div "Cancel Save" at bounding box center [282, 181] width 177 height 19
click at [355, 181] on button "Save" at bounding box center [354, 180] width 26 height 11
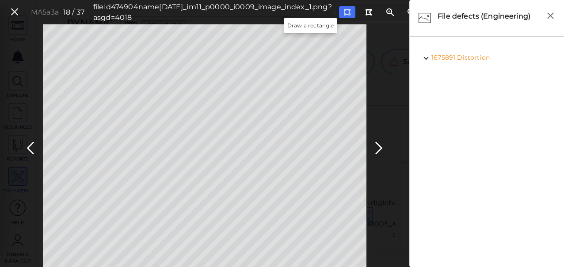
click at [343, 13] on icon at bounding box center [346, 12] width 7 height 7
click at [378, 146] on icon at bounding box center [379, 148] width 14 height 17
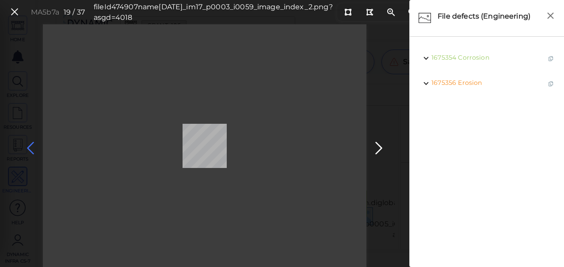
click at [27, 148] on icon at bounding box center [30, 148] width 14 height 17
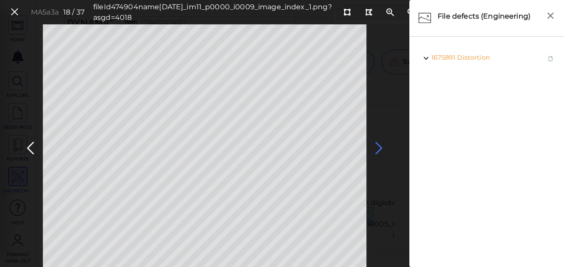
click at [380, 146] on icon at bounding box center [379, 148] width 14 height 17
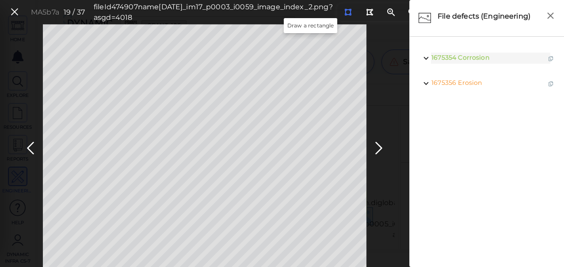
click at [344, 13] on icon at bounding box center [347, 12] width 7 height 7
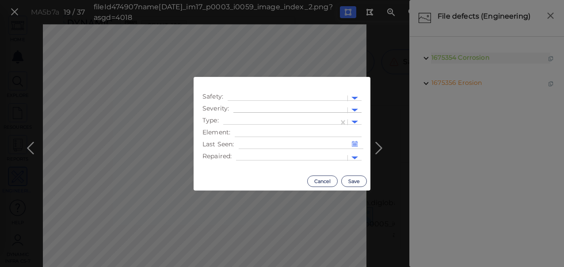
click at [302, 107] on div at bounding box center [290, 110] width 105 height 9
click at [266, 150] on div "Moderate" at bounding box center [257, 152] width 49 height 14
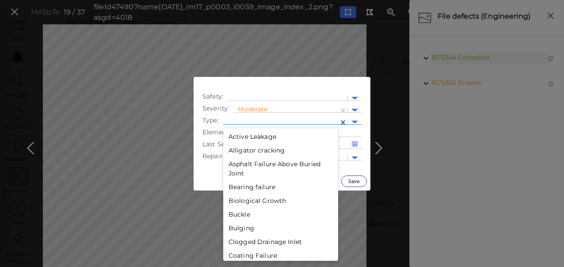
click at [305, 118] on div at bounding box center [281, 122] width 106 height 9
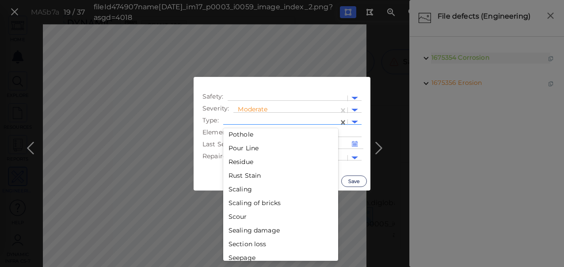
scroll to position [1392, 0]
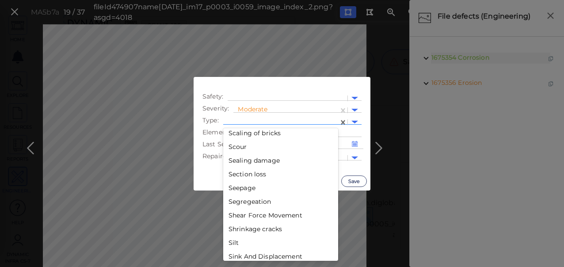
click at [243, 173] on div "Section loss" at bounding box center [280, 174] width 115 height 14
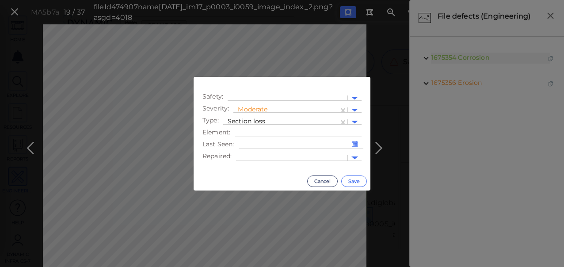
click at [358, 181] on button "Save" at bounding box center [354, 180] width 26 height 11
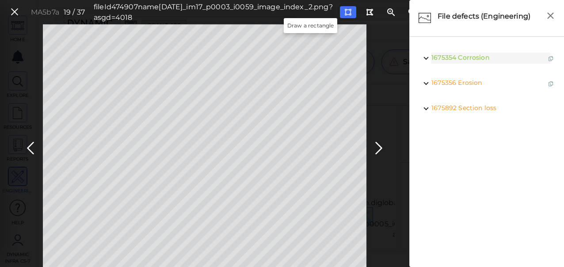
drag, startPoint x: 308, startPoint y: 12, endPoint x: 311, endPoint y: 0, distance: 12.7
click at [344, 13] on icon at bounding box center [347, 12] width 7 height 7
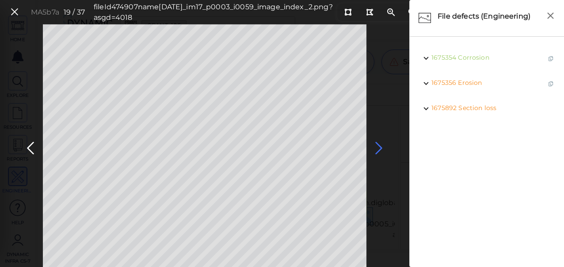
click at [382, 146] on icon at bounding box center [379, 148] width 14 height 17
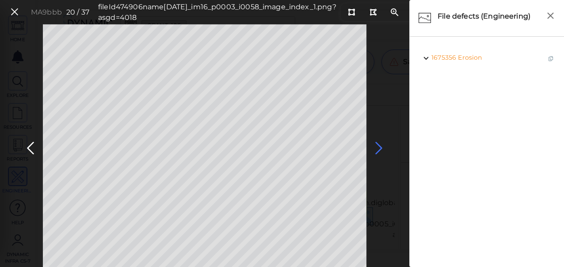
click at [380, 148] on icon at bounding box center [379, 148] width 14 height 17
click at [379, 147] on icon at bounding box center [379, 148] width 14 height 17
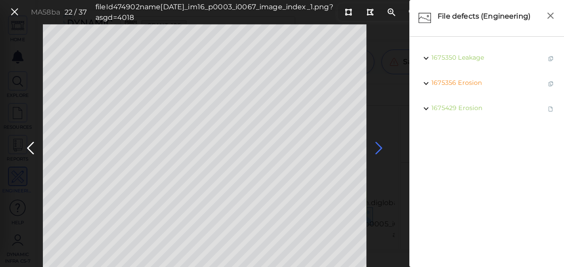
click at [379, 147] on icon at bounding box center [379, 148] width 14 height 17
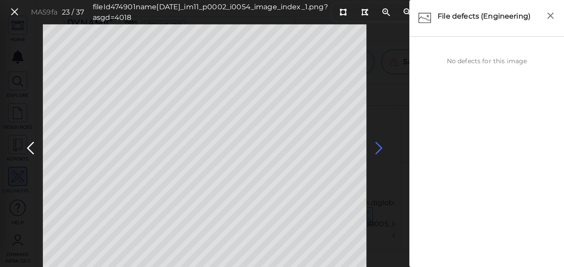
click at [379, 147] on icon at bounding box center [379, 148] width 14 height 17
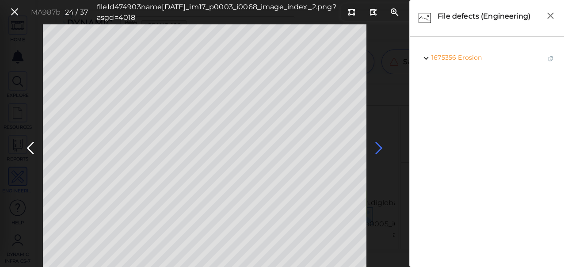
click at [378, 147] on icon at bounding box center [379, 148] width 14 height 17
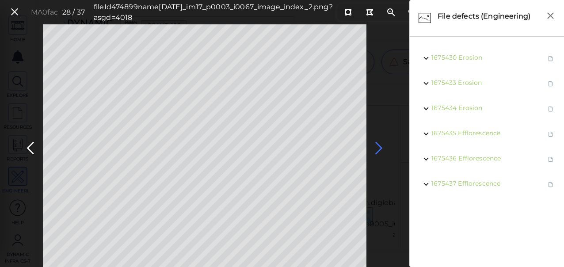
click at [378, 147] on icon at bounding box center [379, 148] width 14 height 17
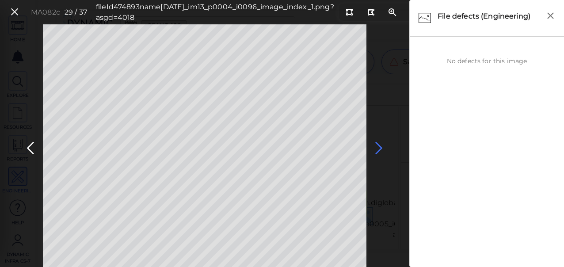
click at [378, 147] on icon at bounding box center [379, 148] width 14 height 17
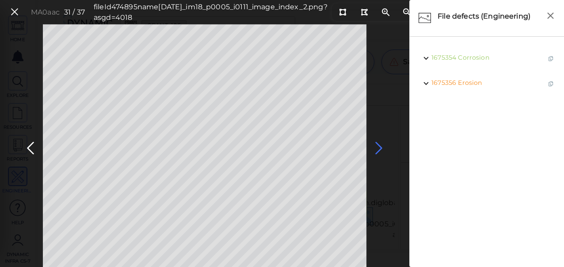
click at [378, 147] on icon at bounding box center [379, 148] width 14 height 17
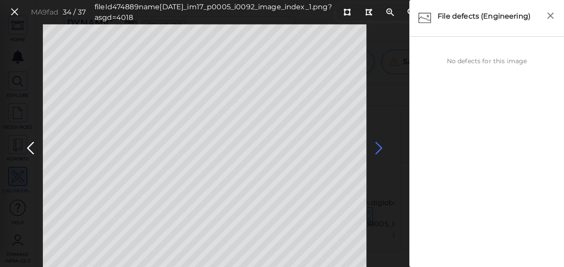
click at [378, 147] on icon at bounding box center [379, 148] width 14 height 17
click at [18, 9] on icon at bounding box center [15, 12] width 10 height 12
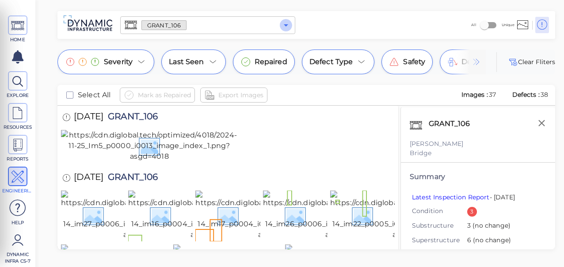
click at [288, 27] on icon "Open" at bounding box center [286, 25] width 11 height 11
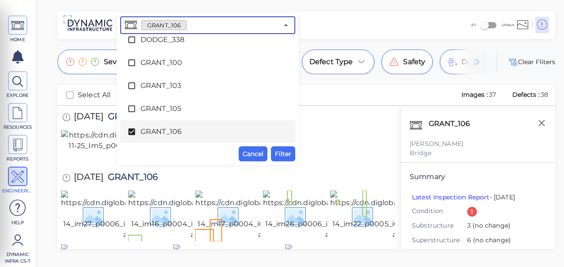
scroll to position [1896, 0]
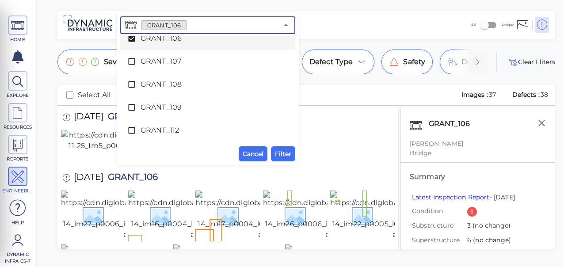
click at [128, 38] on icon at bounding box center [131, 38] width 7 height 7
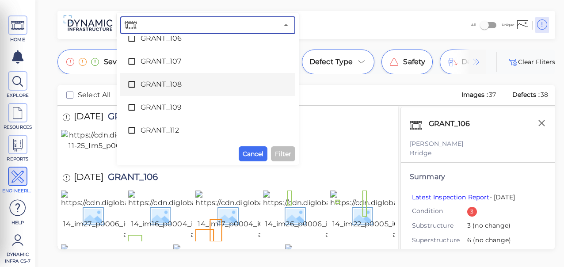
click at [131, 82] on icon at bounding box center [131, 84] width 9 height 9
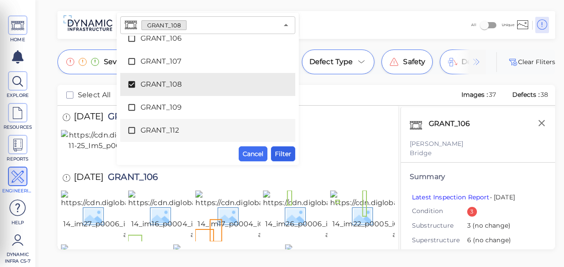
click at [283, 157] on span "Filter" at bounding box center [283, 153] width 16 height 11
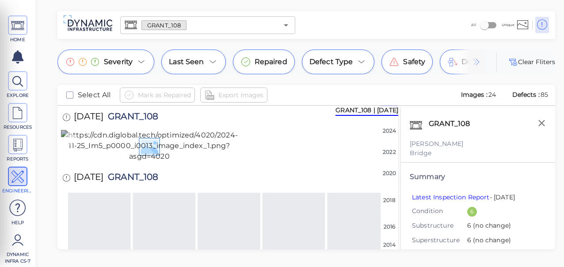
click at [190, 162] on img at bounding box center [149, 146] width 177 height 32
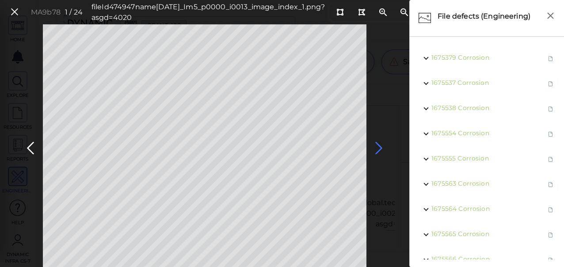
click at [377, 148] on icon at bounding box center [379, 148] width 14 height 17
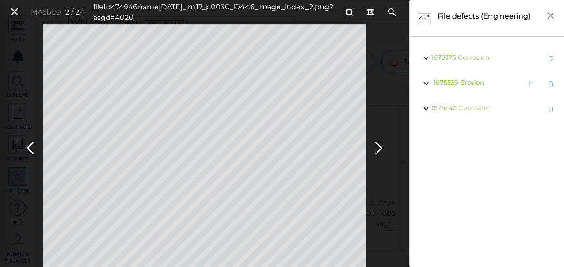
click at [481, 81] on span "Erosion" at bounding box center [472, 83] width 24 height 8
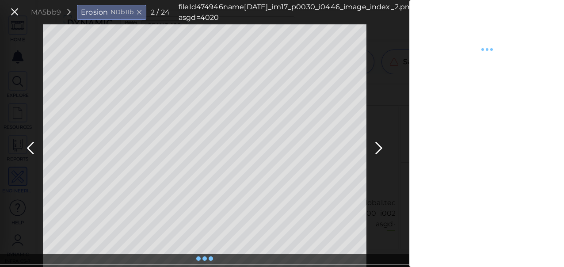
type textarea "x"
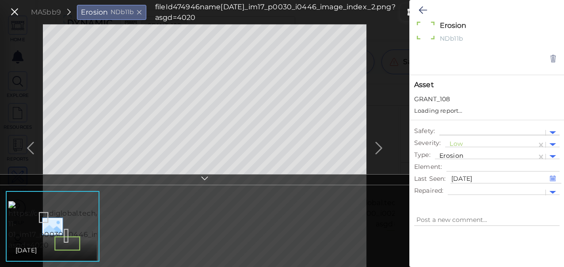
type textarea "x"
click at [457, 141] on div at bounding box center [490, 144] width 83 height 9
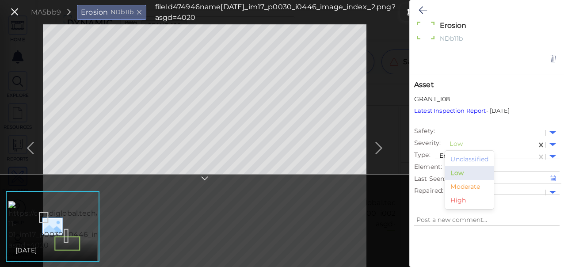
click at [467, 190] on div "Moderate" at bounding box center [469, 187] width 49 height 14
drag, startPoint x: 422, startPoint y: 4, endPoint x: 395, endPoint y: 143, distance: 141.5
click at [424, 4] on button at bounding box center [422, 9] width 17 height 19
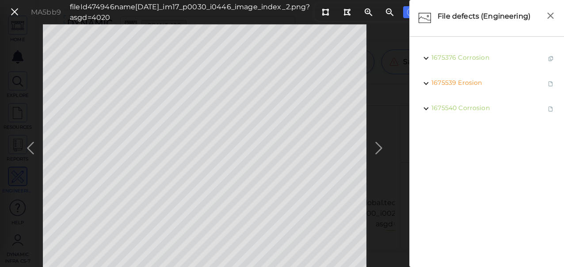
click at [379, 147] on icon at bounding box center [379, 148] width 14 height 17
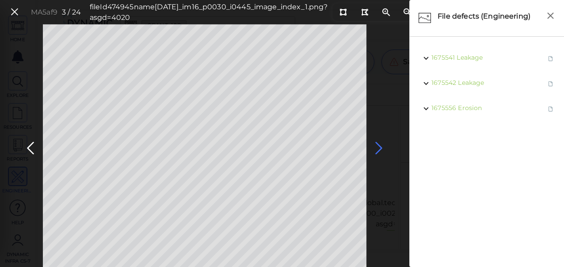
click at [383, 150] on icon at bounding box center [379, 148] width 14 height 17
drag, startPoint x: 382, startPoint y: 145, endPoint x: 387, endPoint y: 145, distance: 4.9
click at [386, 147] on button at bounding box center [378, 146] width 19 height 27
click at [378, 147] on icon at bounding box center [379, 148] width 14 height 17
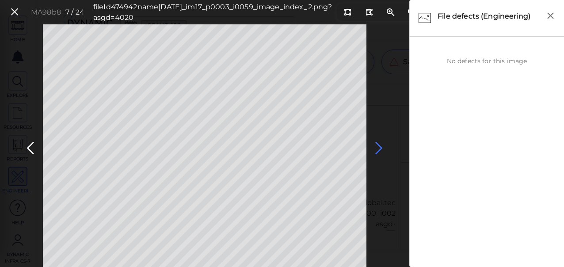
click at [378, 147] on icon at bounding box center [379, 148] width 14 height 17
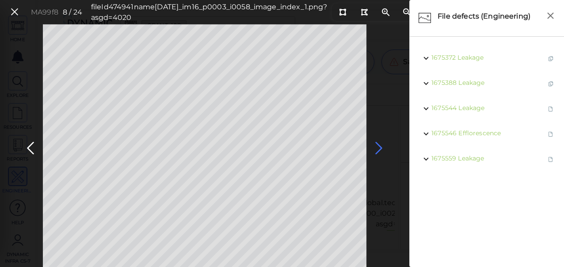
click at [378, 147] on icon at bounding box center [379, 148] width 14 height 17
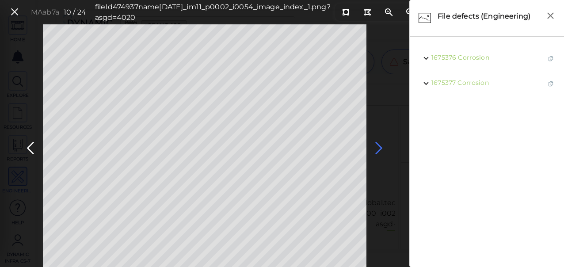
click at [378, 147] on icon at bounding box center [379, 148] width 14 height 17
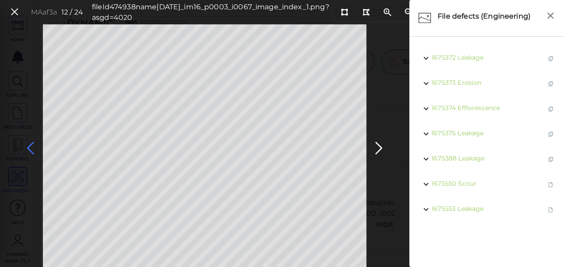
click at [28, 147] on icon at bounding box center [30, 148] width 14 height 17
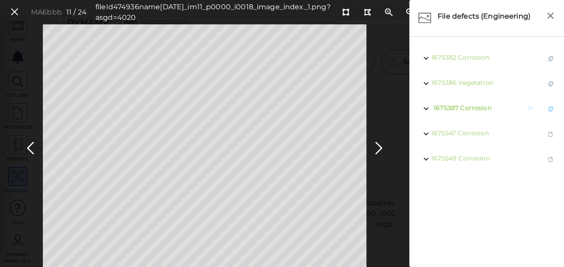
click at [474, 106] on span "Corrosion" at bounding box center [475, 108] width 31 height 8
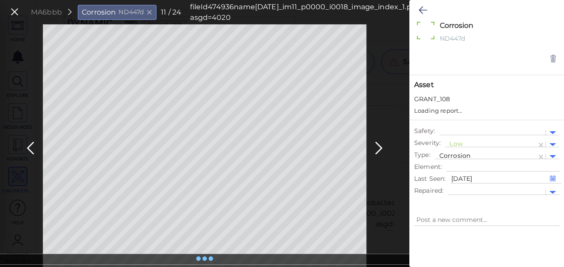
type textarea "x"
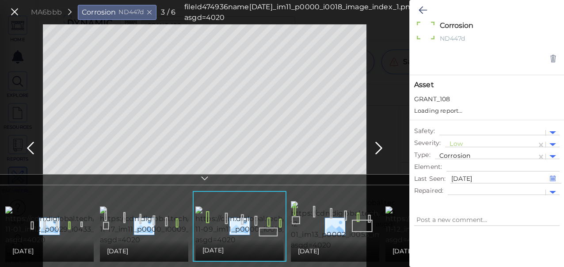
type textarea "x"
click at [426, 11] on icon at bounding box center [422, 10] width 8 height 11
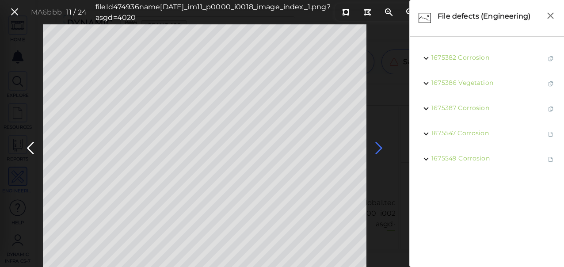
click at [378, 148] on icon at bounding box center [379, 148] width 14 height 17
click at [376, 147] on icon at bounding box center [379, 148] width 14 height 17
click at [470, 160] on span "Vegetation" at bounding box center [477, 158] width 35 height 8
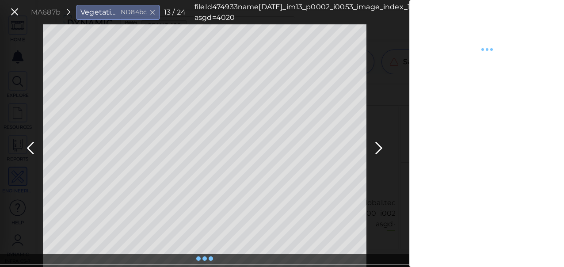
type textarea "x"
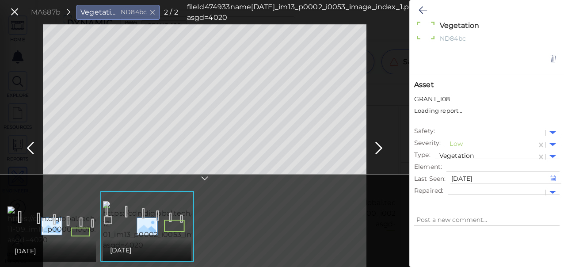
type textarea "x"
click at [461, 143] on div at bounding box center [490, 144] width 83 height 9
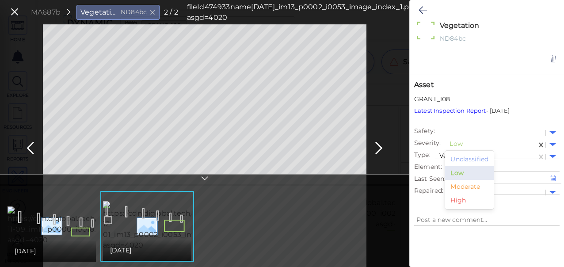
click at [459, 188] on div "Moderate" at bounding box center [469, 187] width 49 height 14
type textarea "x"
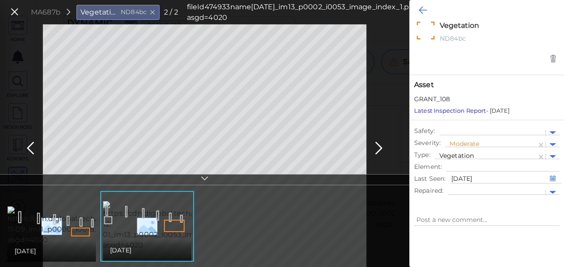
click at [420, 8] on icon at bounding box center [422, 10] width 8 height 11
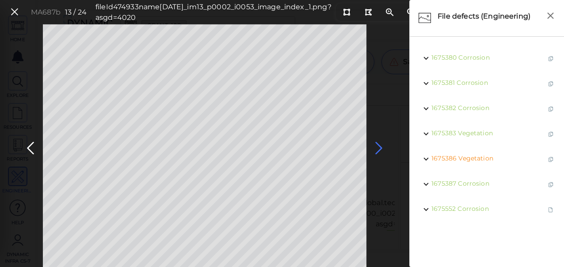
click at [379, 147] on icon at bounding box center [379, 148] width 14 height 17
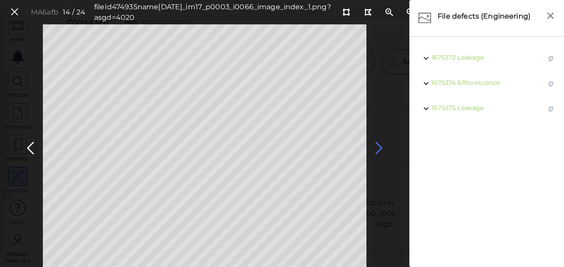
click at [377, 147] on icon at bounding box center [379, 148] width 14 height 17
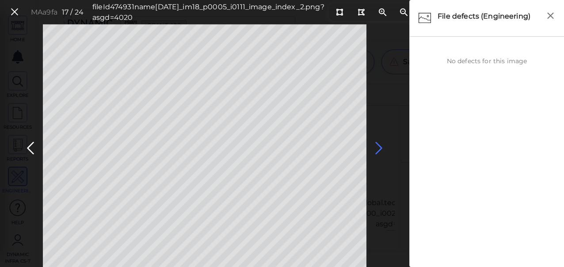
click at [377, 147] on icon at bounding box center [379, 148] width 14 height 17
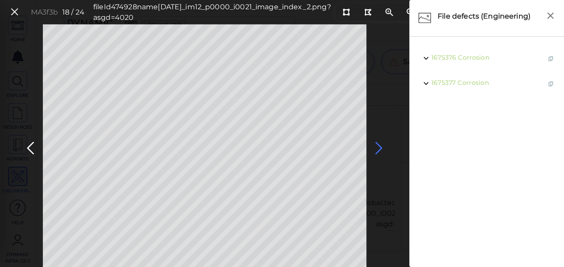
click at [377, 147] on icon at bounding box center [379, 148] width 14 height 17
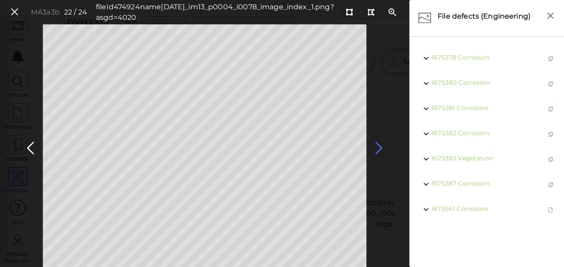
click at [377, 147] on icon at bounding box center [379, 148] width 14 height 17
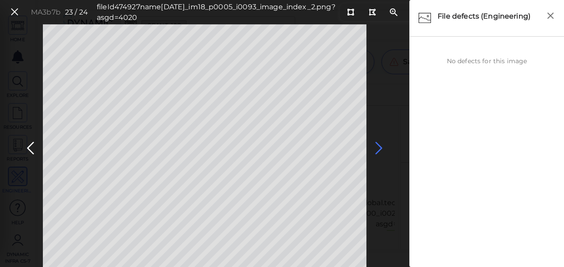
click at [377, 147] on icon at bounding box center [379, 148] width 14 height 17
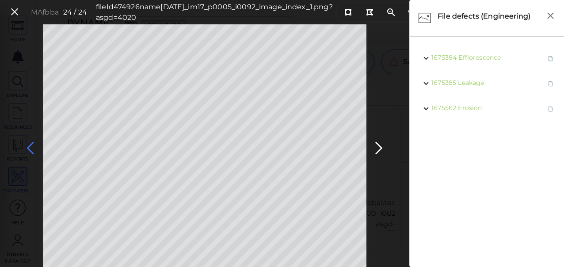
click at [33, 143] on icon at bounding box center [30, 148] width 14 height 17
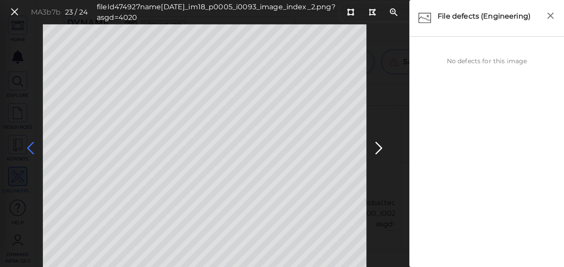
click at [33, 143] on icon at bounding box center [30, 148] width 14 height 17
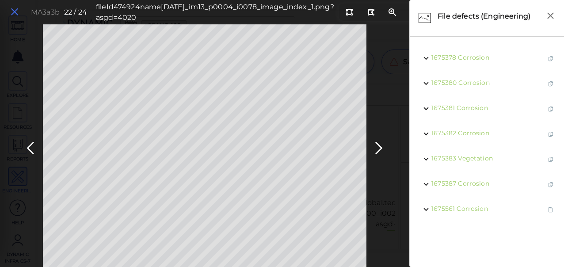
click at [14, 11] on icon at bounding box center [15, 12] width 10 height 12
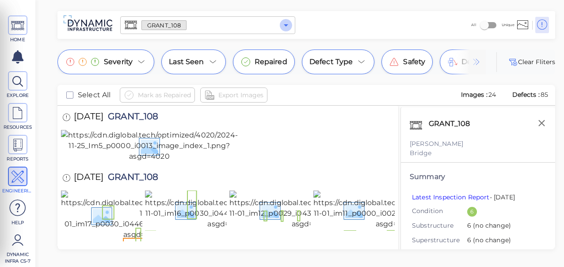
click at [286, 25] on icon "Open" at bounding box center [286, 25] width 4 height 2
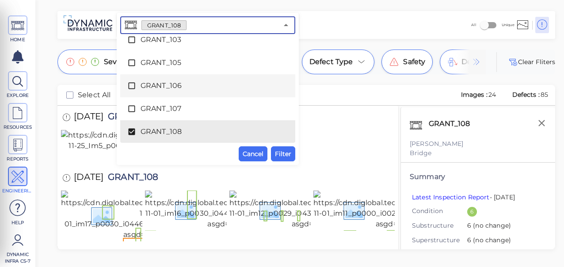
scroll to position [1942, 0]
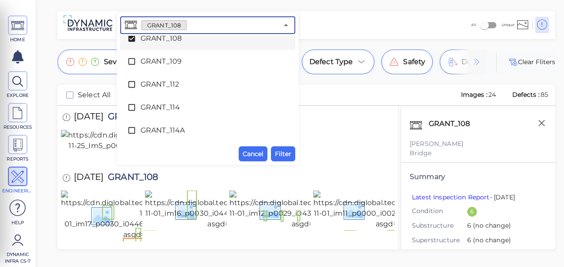
click at [130, 37] on icon at bounding box center [131, 38] width 7 height 7
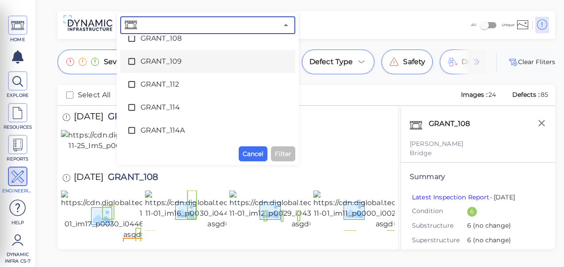
click at [133, 58] on icon at bounding box center [131, 61] width 7 height 7
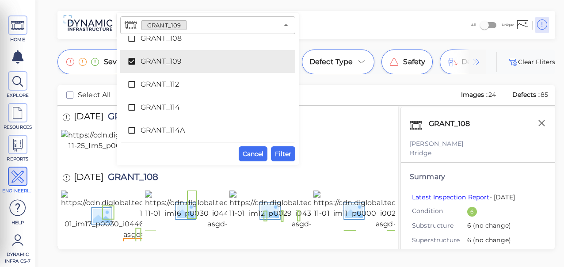
click at [281, 145] on div "GRANT_109 ​ Select all BAKER_157 BAKER_158 BAKER_159 BAKER_160 BAKER_161 BAKER_…" at bounding box center [207, 88] width 175 height 145
click at [279, 155] on span "Filter" at bounding box center [283, 153] width 16 height 11
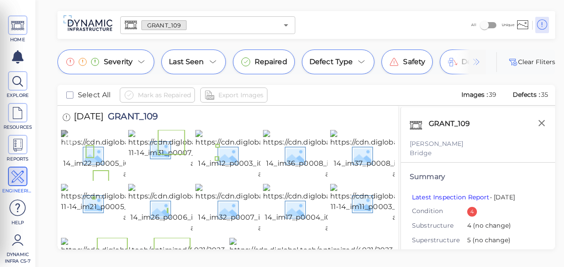
click at [94, 171] on img at bounding box center [142, 154] width 163 height 49
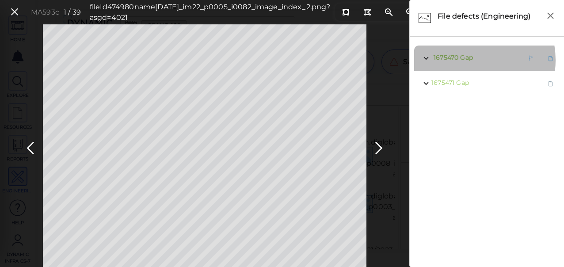
click at [465, 60] on span "Gap" at bounding box center [466, 57] width 12 height 8
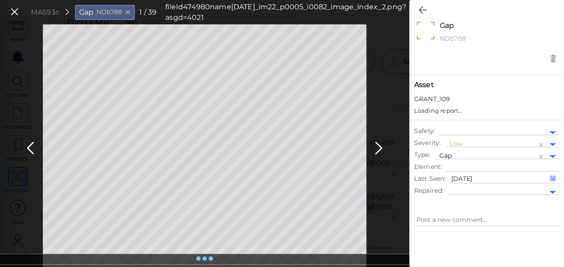
type textarea "x"
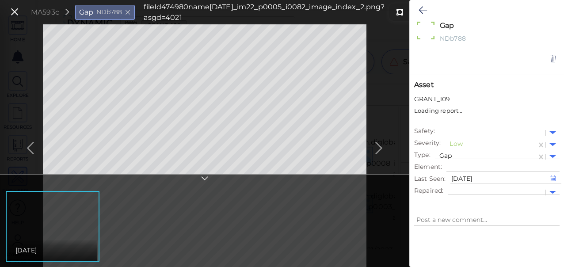
type textarea "x"
click at [459, 144] on div at bounding box center [490, 144] width 83 height 9
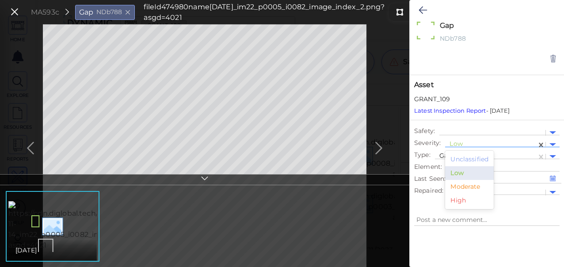
drag, startPoint x: 461, startPoint y: 186, endPoint x: 458, endPoint y: 177, distance: 10.3
click at [461, 186] on div "Moderate" at bounding box center [469, 187] width 49 height 14
click at [424, 10] on icon at bounding box center [422, 10] width 8 height 11
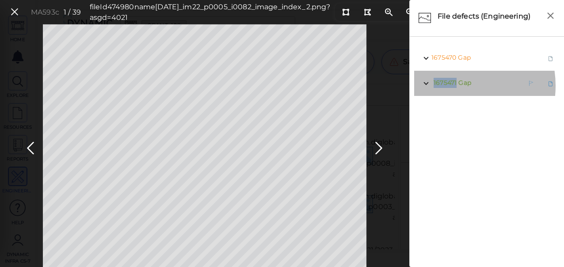
click at [452, 86] on span "1675471" at bounding box center [444, 83] width 23 height 8
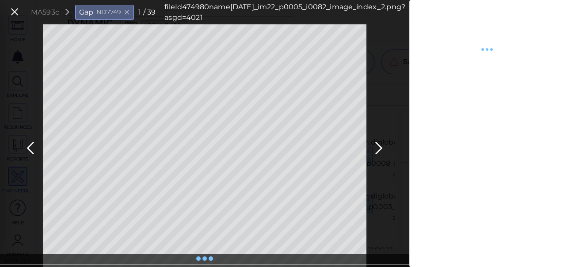
type textarea "x"
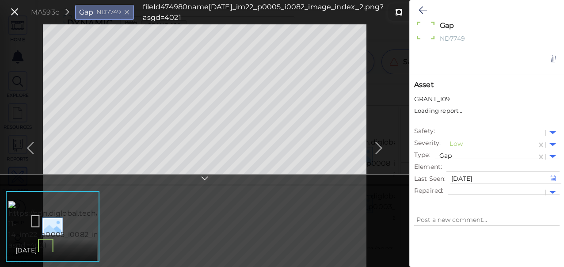
type textarea "x"
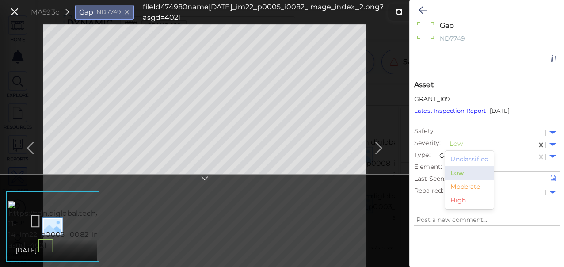
click at [455, 146] on div at bounding box center [490, 144] width 83 height 9
click at [467, 186] on div "Moderate" at bounding box center [469, 187] width 49 height 14
click at [420, 8] on icon at bounding box center [422, 10] width 8 height 11
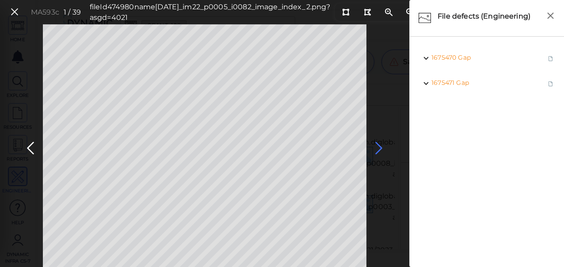
click at [382, 147] on icon at bounding box center [379, 148] width 14 height 17
click at [377, 146] on icon at bounding box center [379, 148] width 14 height 17
click at [380, 148] on icon at bounding box center [379, 148] width 14 height 17
click at [378, 148] on icon at bounding box center [379, 148] width 14 height 17
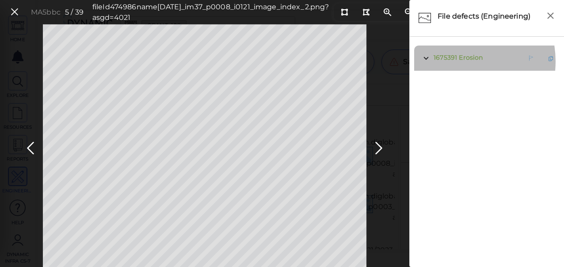
click at [452, 61] on span "1675391 Erosion" at bounding box center [456, 58] width 51 height 11
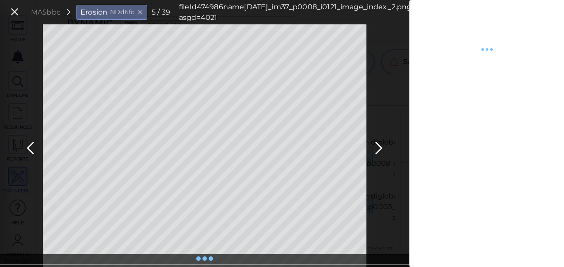
type textarea "x"
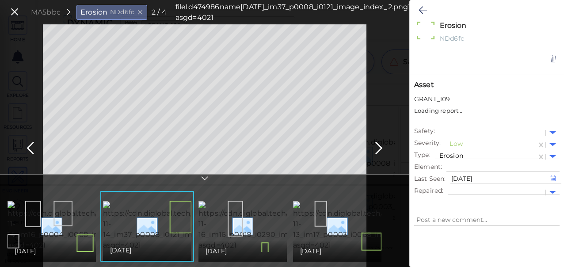
type textarea "x"
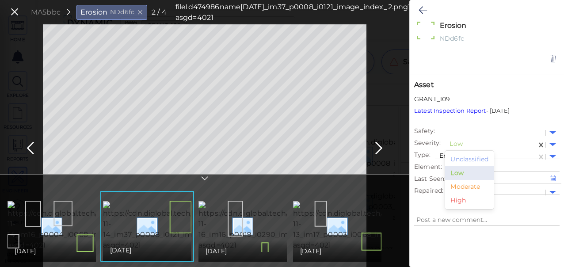
click at [458, 142] on div at bounding box center [490, 144] width 83 height 9
click at [466, 187] on div "Moderate" at bounding box center [469, 187] width 49 height 14
type textarea "x"
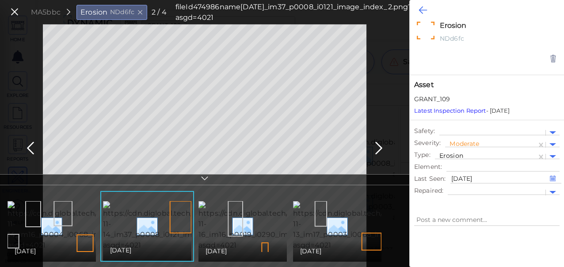
click at [421, 11] on icon at bounding box center [422, 10] width 8 height 11
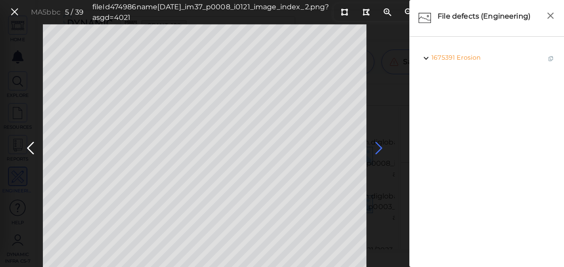
click at [376, 145] on icon at bounding box center [379, 148] width 14 height 17
click at [379, 147] on icon at bounding box center [379, 148] width 14 height 17
click at [379, 148] on icon at bounding box center [379, 148] width 14 height 17
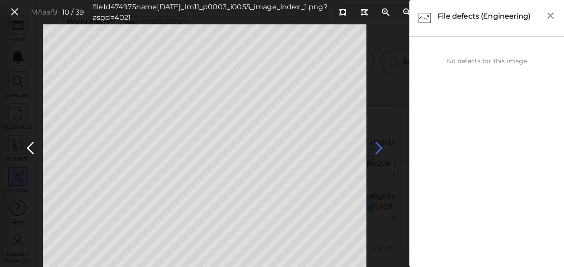
click at [379, 148] on icon at bounding box center [379, 148] width 14 height 17
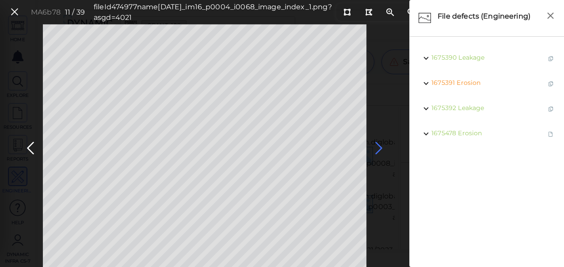
click at [379, 148] on icon at bounding box center [379, 148] width 14 height 17
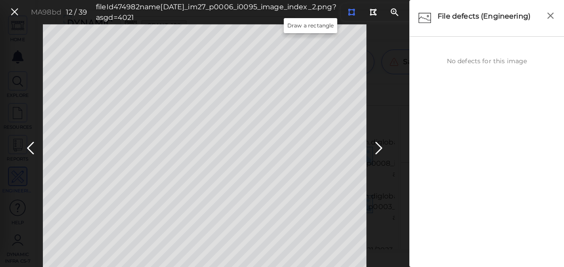
click at [348, 10] on icon at bounding box center [351, 12] width 7 height 7
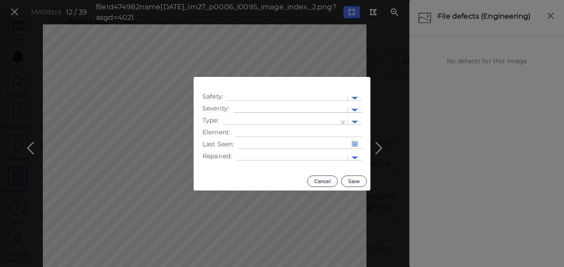
click at [336, 104] on div at bounding box center [290, 110] width 114 height 13
click at [252, 155] on div "Moderate" at bounding box center [257, 152] width 49 height 14
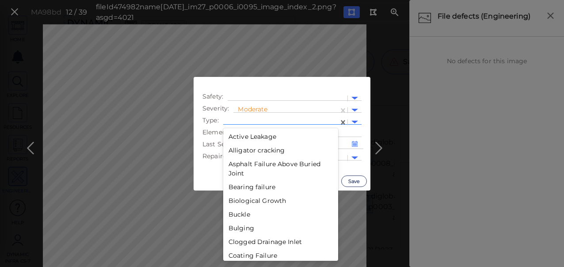
click at [307, 118] on div at bounding box center [281, 122] width 106 height 9
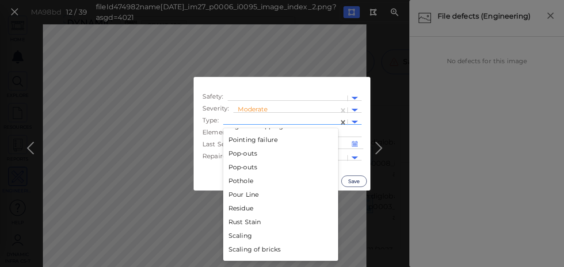
scroll to position [1392, 0]
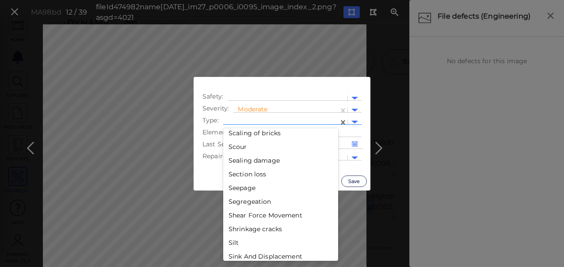
click at [258, 175] on div "Section loss" at bounding box center [280, 174] width 115 height 14
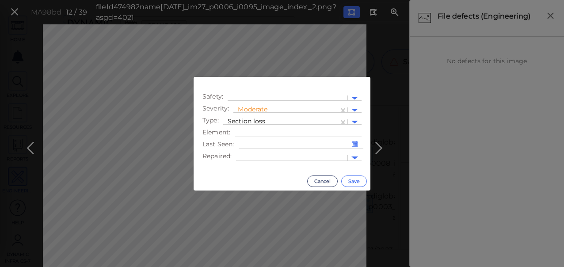
click at [349, 182] on button "Save" at bounding box center [354, 180] width 26 height 11
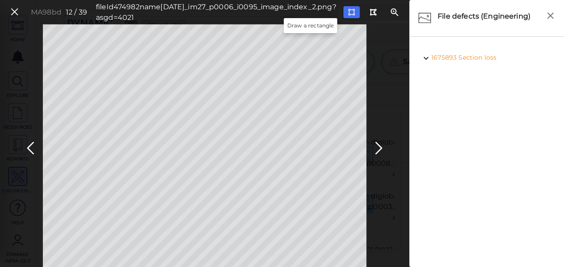
click at [348, 13] on icon at bounding box center [351, 12] width 7 height 7
click at [377, 145] on icon at bounding box center [379, 148] width 14 height 17
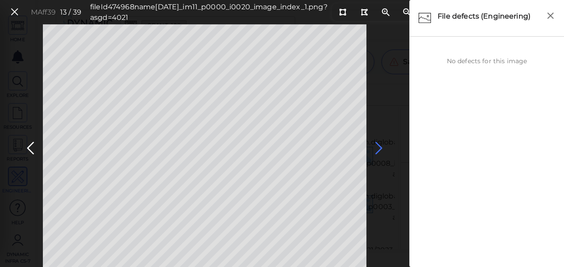
click at [378, 152] on icon at bounding box center [379, 148] width 14 height 17
click at [378, 150] on icon at bounding box center [379, 148] width 14 height 17
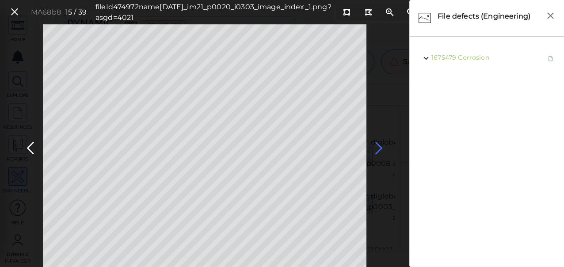
click at [377, 148] on icon at bounding box center [379, 148] width 14 height 17
click at [377, 147] on icon at bounding box center [379, 148] width 14 height 17
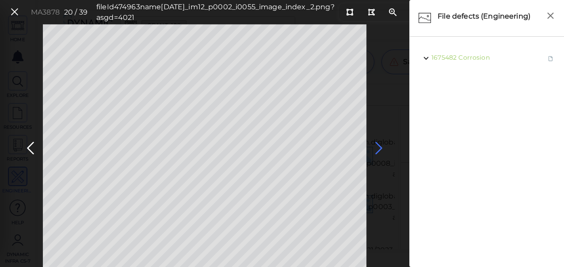
click at [377, 147] on icon at bounding box center [379, 148] width 14 height 17
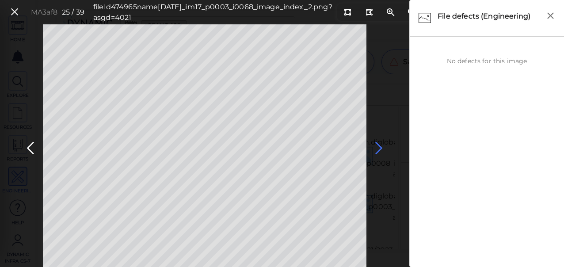
click at [377, 147] on icon at bounding box center [379, 148] width 14 height 17
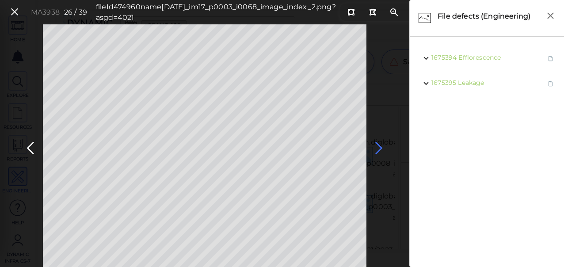
click at [377, 147] on icon at bounding box center [379, 148] width 14 height 17
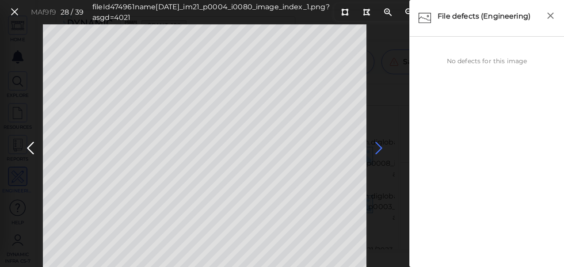
click at [377, 147] on icon at bounding box center [379, 148] width 14 height 17
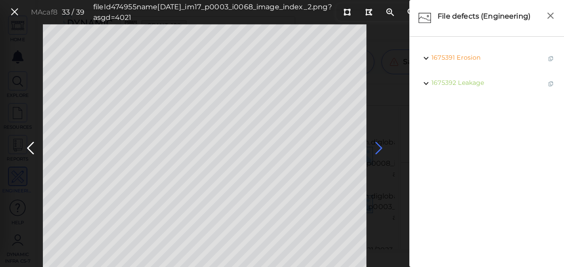
click at [376, 147] on icon at bounding box center [379, 148] width 14 height 17
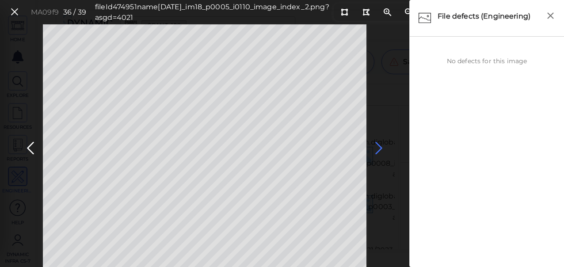
click at [376, 147] on icon at bounding box center [379, 148] width 14 height 17
click at [16, 9] on icon at bounding box center [15, 12] width 10 height 12
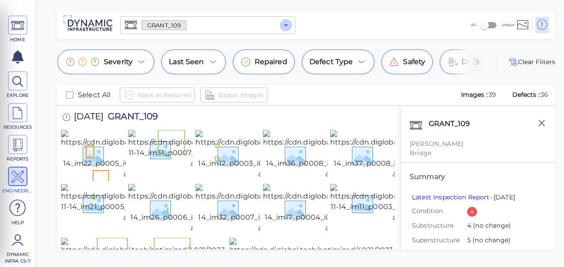
click at [285, 27] on icon "Open" at bounding box center [286, 25] width 11 height 11
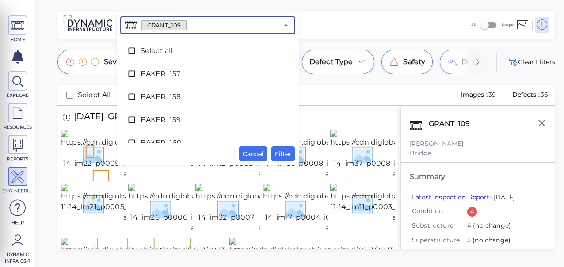
scroll to position [1872, 0]
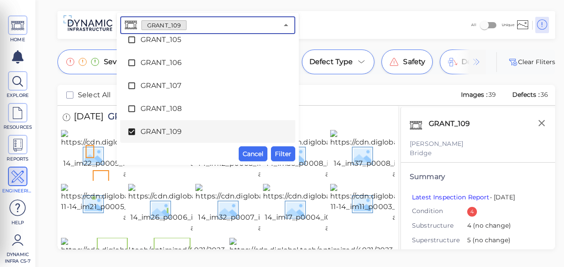
click at [129, 131] on icon at bounding box center [131, 131] width 9 height 9
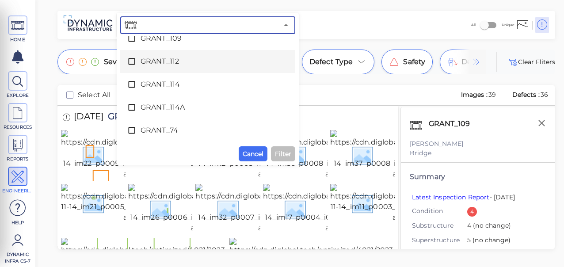
click at [130, 59] on icon at bounding box center [131, 61] width 9 height 9
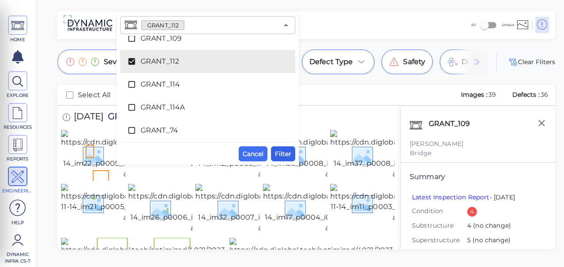
click at [286, 151] on span "Filter" at bounding box center [283, 153] width 16 height 11
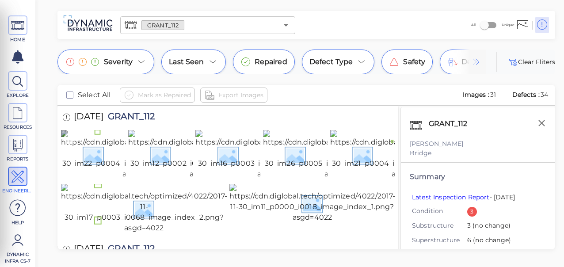
click at [86, 171] on img at bounding box center [142, 154] width 163 height 49
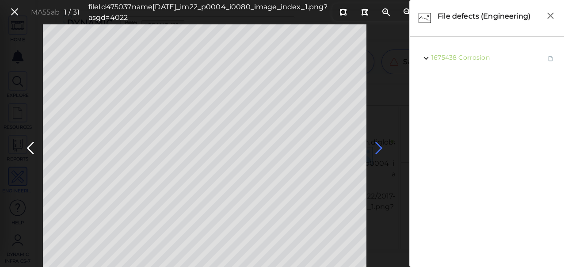
click at [379, 148] on icon at bounding box center [379, 148] width 14 height 17
click at [378, 148] on icon at bounding box center [379, 148] width 14 height 17
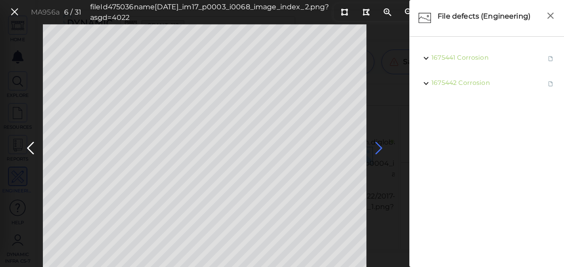
click at [378, 148] on icon at bounding box center [379, 148] width 14 height 17
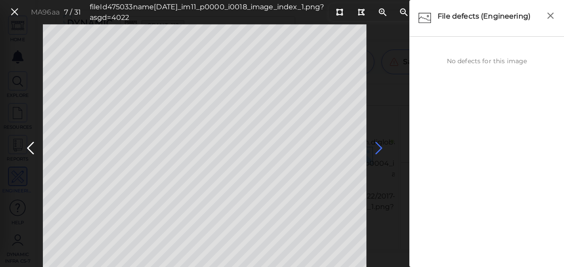
click at [378, 148] on icon at bounding box center [379, 148] width 14 height 17
click at [382, 146] on icon at bounding box center [379, 148] width 14 height 17
click at [380, 147] on icon at bounding box center [379, 148] width 14 height 17
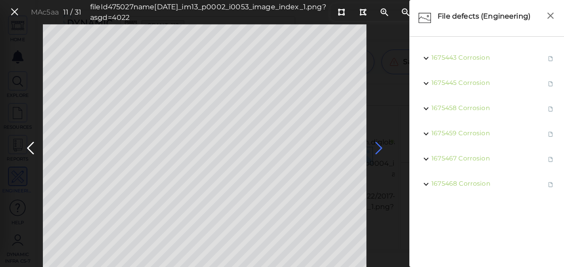
click at [383, 147] on icon at bounding box center [379, 148] width 14 height 17
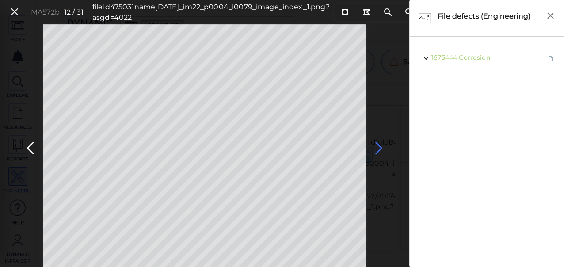
click at [378, 147] on icon at bounding box center [379, 148] width 14 height 17
drag, startPoint x: 378, startPoint y: 147, endPoint x: 398, endPoint y: 179, distance: 38.0
click at [401, 184] on div "MAc66a 15 / 31 fileId 475022 name 2015-11-13_im13_p0002_i0054_image_index_1.png…" at bounding box center [204, 145] width 409 height 243
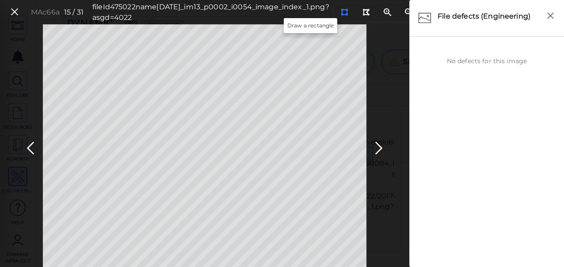
click at [341, 11] on icon at bounding box center [344, 12] width 7 height 7
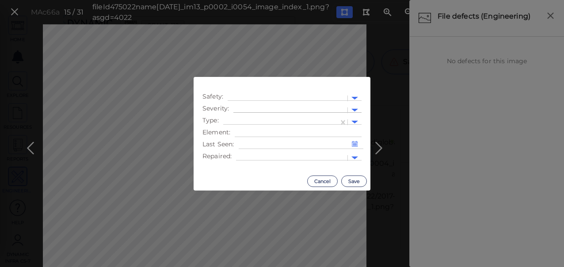
click at [263, 106] on div at bounding box center [290, 110] width 114 height 13
click at [262, 151] on div "Moderate" at bounding box center [257, 152] width 49 height 14
click at [272, 119] on div at bounding box center [281, 122] width 106 height 9
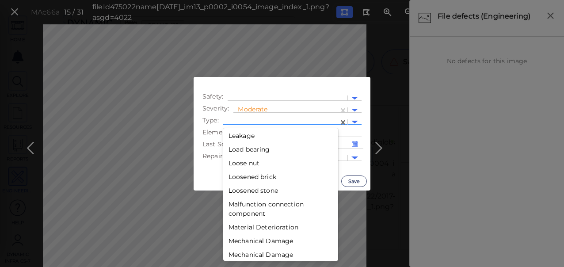
scroll to position [812, 0]
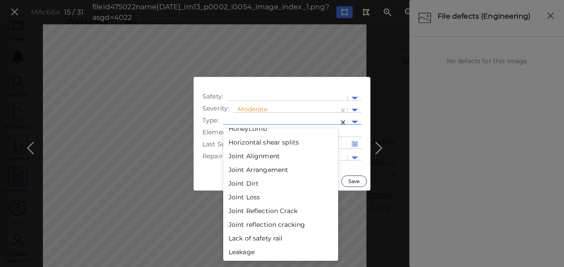
click at [274, 237] on div "Lack of safety rail" at bounding box center [280, 238] width 115 height 14
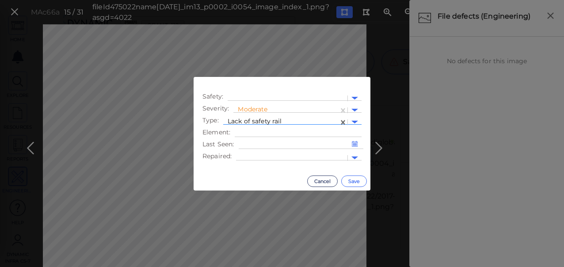
click at [359, 178] on button "Save" at bounding box center [354, 180] width 26 height 11
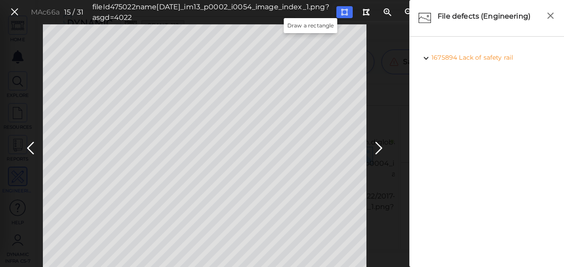
click at [341, 12] on icon at bounding box center [344, 12] width 7 height 7
click at [379, 147] on icon at bounding box center [379, 148] width 14 height 17
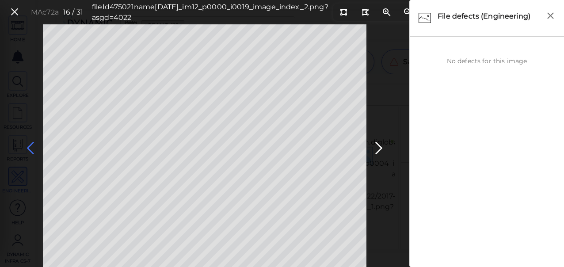
click at [33, 146] on icon at bounding box center [30, 148] width 14 height 17
click at [378, 146] on icon at bounding box center [379, 148] width 14 height 17
click at [340, 12] on icon at bounding box center [343, 12] width 7 height 7
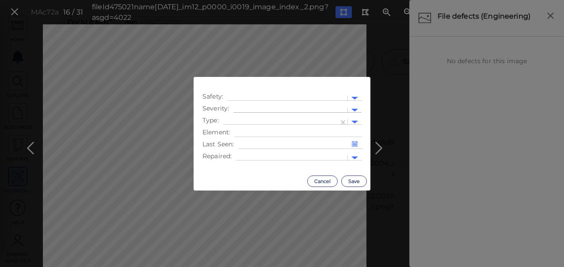
click at [262, 108] on div at bounding box center [290, 110] width 105 height 9
click at [260, 154] on div "Moderate" at bounding box center [257, 152] width 49 height 14
click at [321, 118] on div at bounding box center [281, 122] width 106 height 9
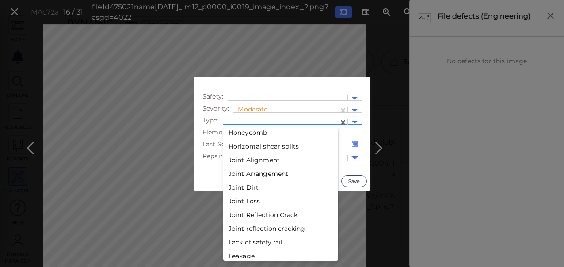
scroll to position [812, 0]
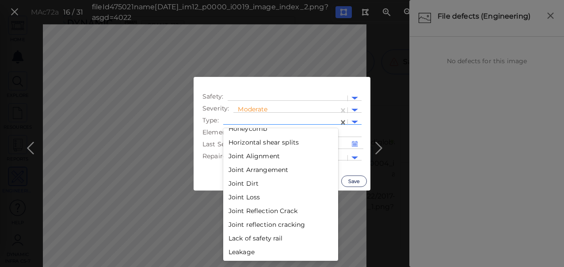
click at [256, 239] on div "Lack of safety rail" at bounding box center [280, 238] width 115 height 14
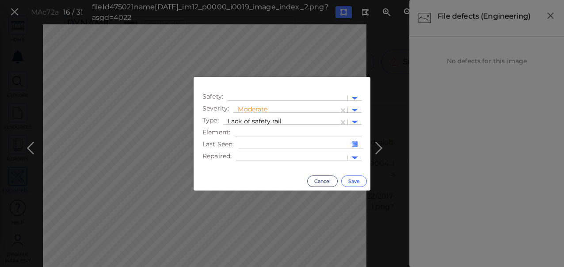
click at [354, 180] on button "Save" at bounding box center [354, 180] width 26 height 11
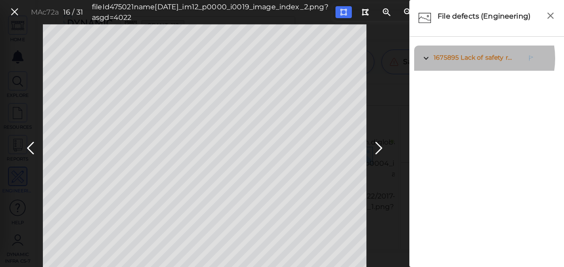
click at [474, 58] on span "Lack of safety rail" at bounding box center [487, 57] width 54 height 8
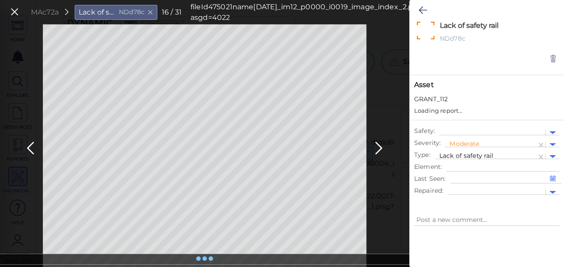
type textarea "x"
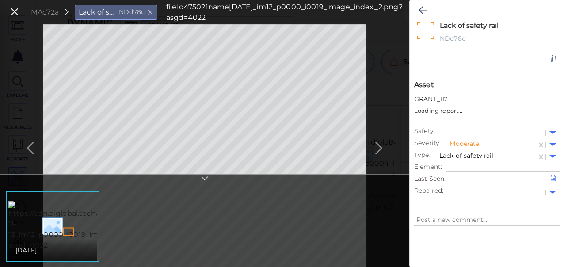
type textarea "x"
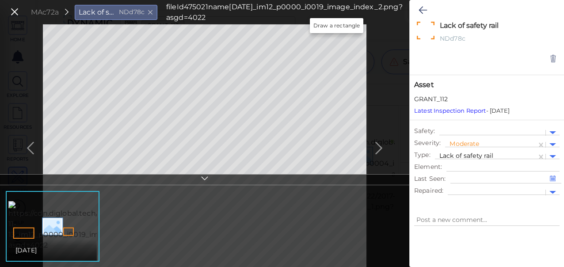
click at [414, 14] on icon at bounding box center [417, 12] width 7 height 7
click at [419, 8] on icon at bounding box center [422, 10] width 8 height 11
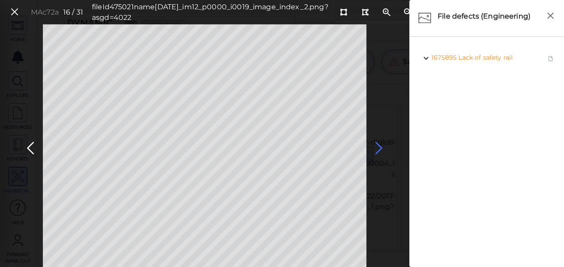
click at [376, 152] on icon at bounding box center [379, 148] width 14 height 17
click at [378, 148] on icon at bounding box center [379, 148] width 14 height 17
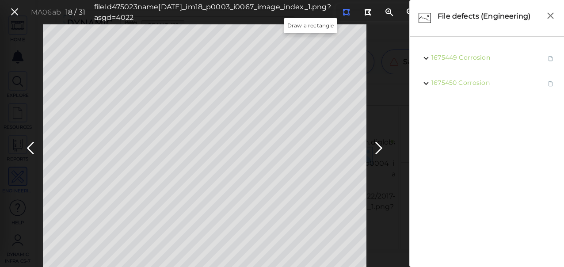
click at [338, 13] on button at bounding box center [346, 12] width 16 height 12
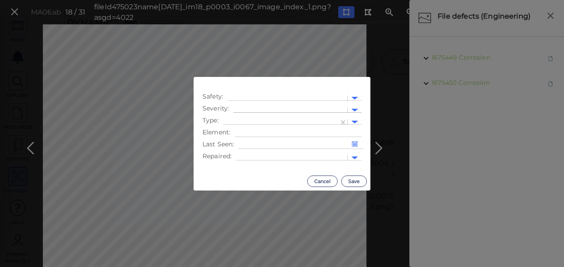
click at [280, 108] on div at bounding box center [290, 110] width 105 height 9
click at [263, 150] on div "Moderate" at bounding box center [257, 152] width 49 height 14
click at [307, 120] on div at bounding box center [281, 122] width 106 height 9
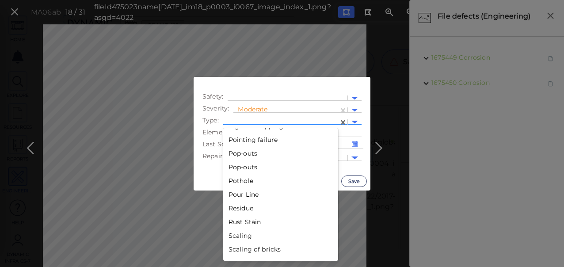
scroll to position [1392, 0]
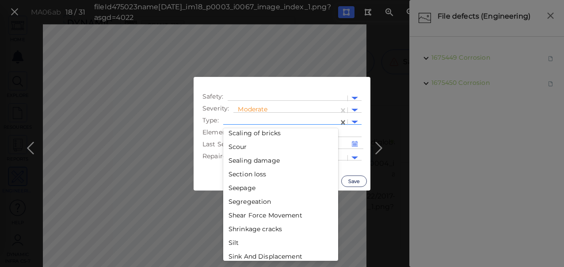
click at [235, 176] on div "Section loss" at bounding box center [280, 174] width 115 height 14
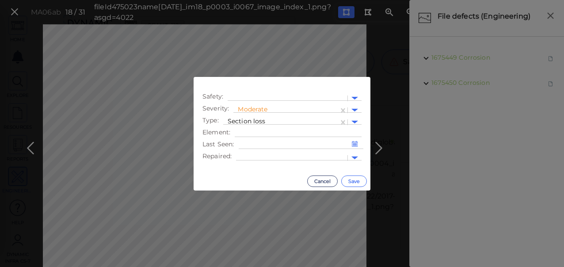
click at [356, 182] on button "Save" at bounding box center [354, 180] width 26 height 11
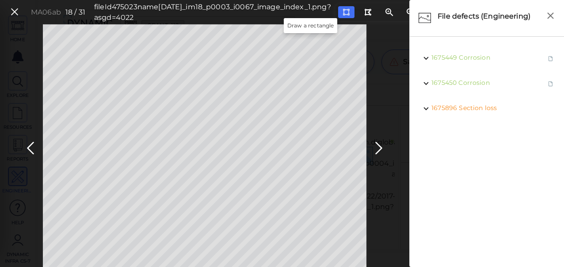
click at [342, 13] on icon at bounding box center [345, 12] width 7 height 7
click at [384, 148] on icon at bounding box center [379, 148] width 14 height 17
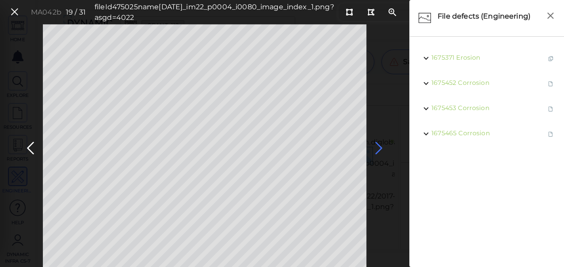
click at [376, 147] on icon at bounding box center [379, 148] width 14 height 17
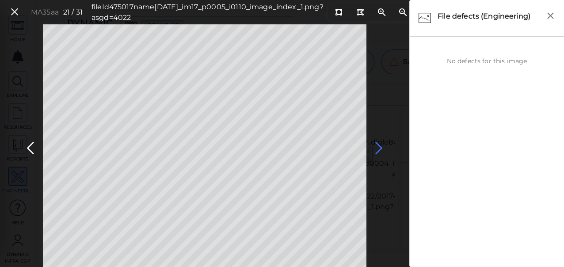
click at [376, 147] on icon at bounding box center [379, 148] width 14 height 17
click at [377, 147] on icon at bounding box center [379, 148] width 14 height 17
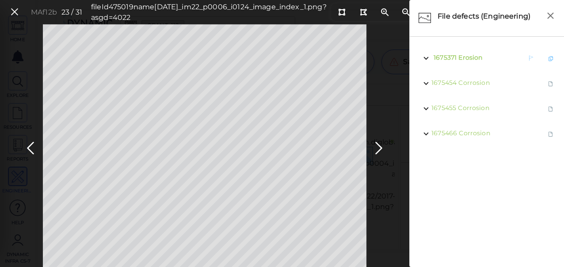
click at [477, 62] on span "1675371 Erosion" at bounding box center [456, 58] width 51 height 11
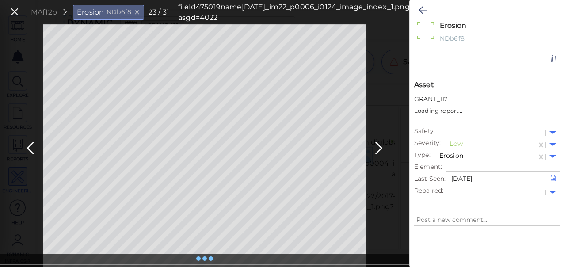
type textarea "x"
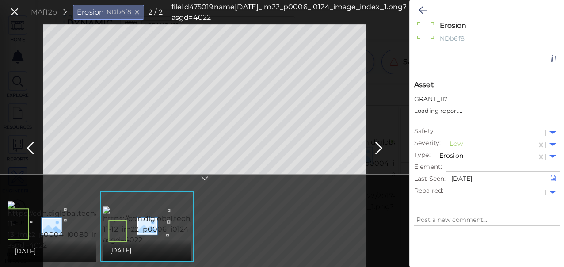
type textarea "x"
click at [453, 141] on div at bounding box center [490, 144] width 83 height 9
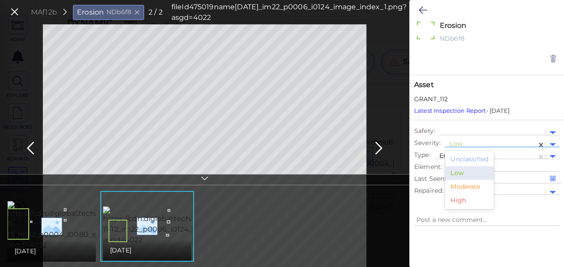
click at [468, 184] on div "Moderate" at bounding box center [469, 187] width 49 height 14
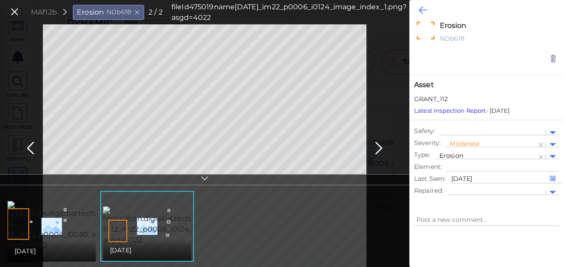
click at [424, 12] on icon at bounding box center [422, 10] width 8 height 11
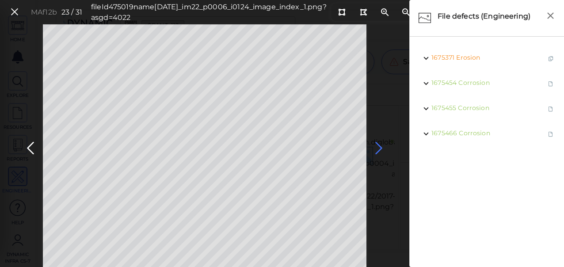
click at [379, 150] on icon at bounding box center [379, 148] width 14 height 17
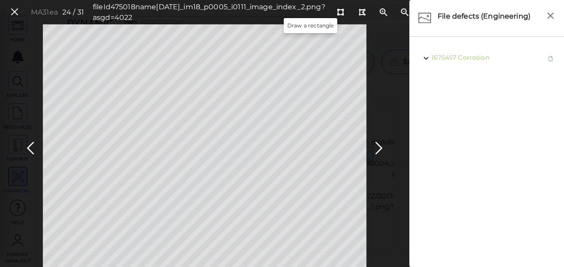
click at [330, 7] on div at bounding box center [383, 12] width 107 height 17
click at [337, 9] on icon at bounding box center [340, 12] width 7 height 7
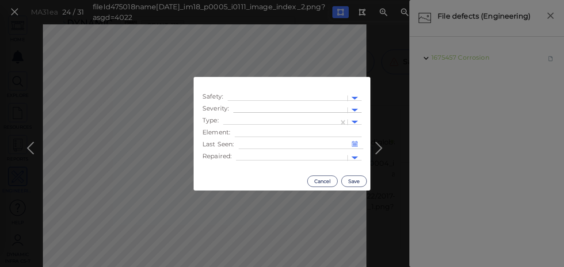
click at [308, 106] on div at bounding box center [290, 110] width 105 height 9
click at [254, 152] on div "Moderate" at bounding box center [257, 152] width 49 height 14
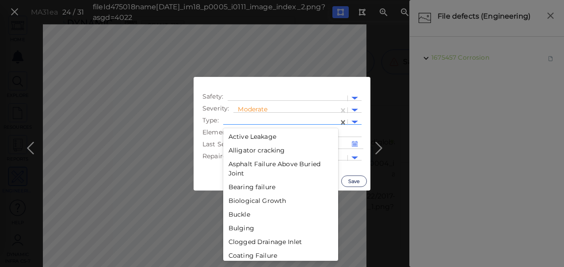
click at [307, 122] on div at bounding box center [281, 122] width 106 height 9
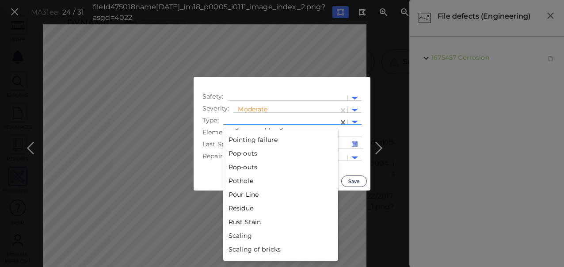
scroll to position [1392, 0]
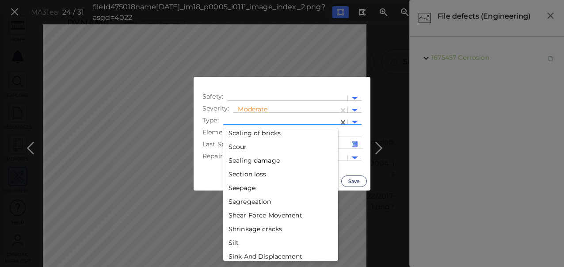
click at [257, 172] on div "Section loss" at bounding box center [280, 174] width 115 height 14
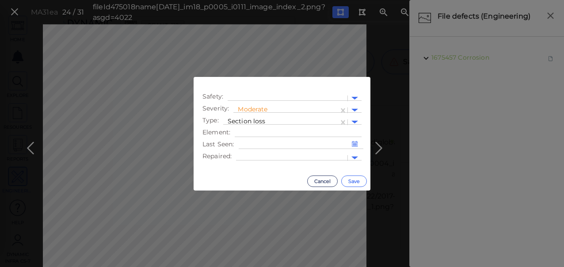
click at [359, 184] on button "Save" at bounding box center [354, 180] width 26 height 11
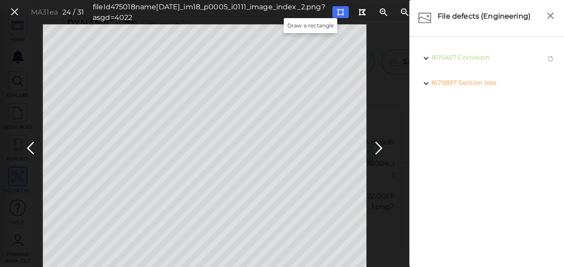
click at [337, 10] on icon at bounding box center [340, 12] width 7 height 7
click at [378, 149] on icon at bounding box center [379, 148] width 14 height 17
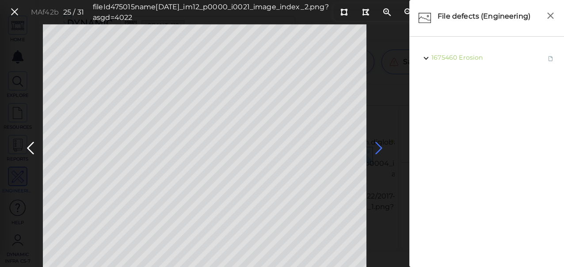
click at [382, 149] on icon at bounding box center [379, 148] width 14 height 17
click at [374, 147] on icon at bounding box center [379, 148] width 14 height 17
click at [376, 147] on icon at bounding box center [379, 148] width 14 height 17
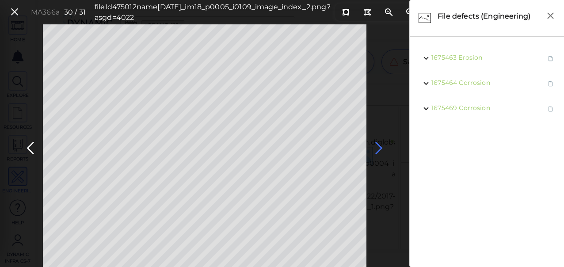
click at [376, 147] on icon at bounding box center [379, 148] width 14 height 17
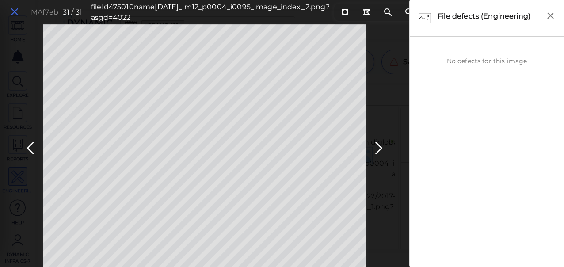
click at [12, 11] on icon at bounding box center [15, 12] width 10 height 12
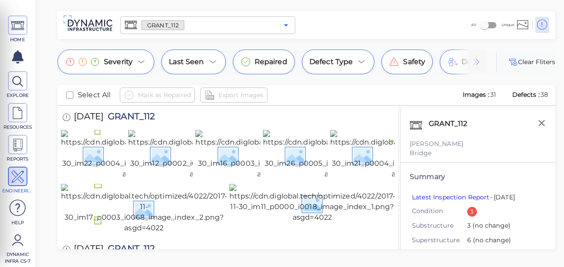
click at [286, 23] on icon "Open" at bounding box center [286, 25] width 11 height 11
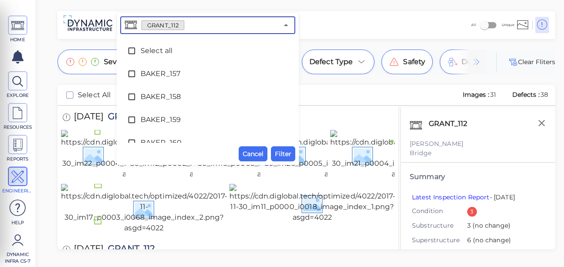
scroll to position [1895, 0]
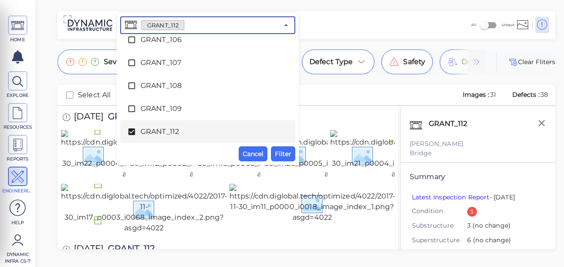
click at [129, 131] on icon at bounding box center [131, 132] width 7 height 7
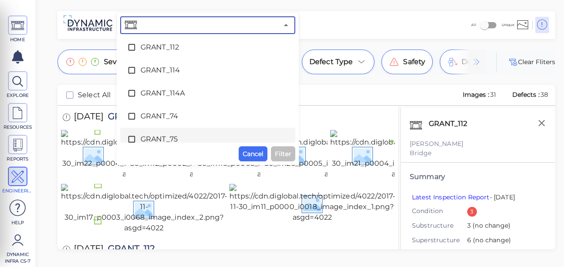
scroll to position [1988, 0]
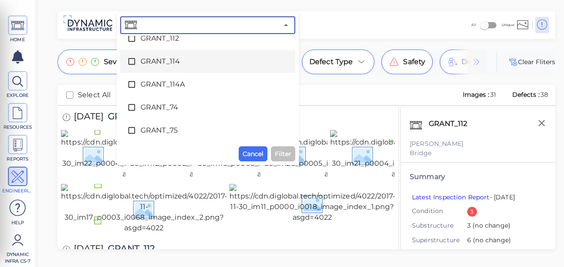
click at [133, 62] on icon at bounding box center [131, 61] width 9 height 9
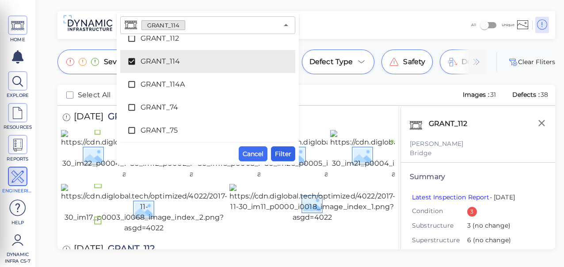
click at [285, 152] on span "Filter" at bounding box center [283, 153] width 16 height 11
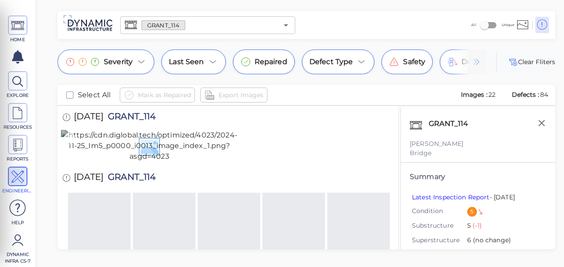
click at [214, 162] on img at bounding box center [149, 146] width 177 height 32
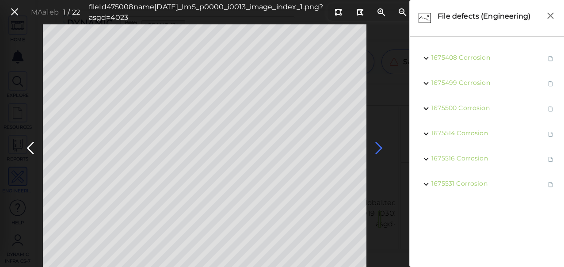
click at [379, 145] on icon at bounding box center [379, 148] width 14 height 17
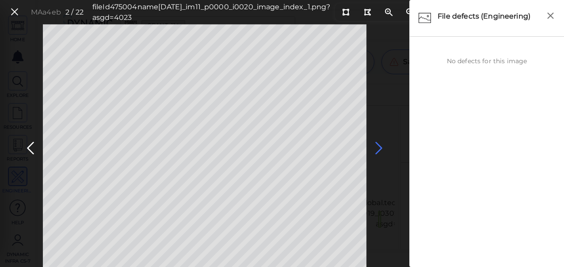
click at [379, 145] on icon at bounding box center [379, 148] width 14 height 17
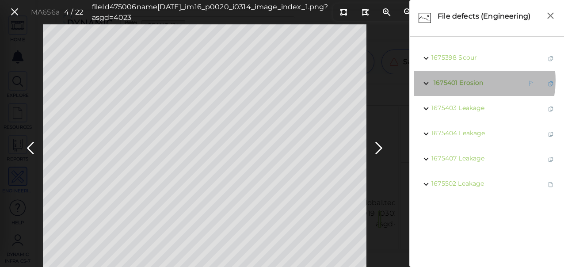
click at [465, 80] on span "Erosion" at bounding box center [471, 83] width 24 height 8
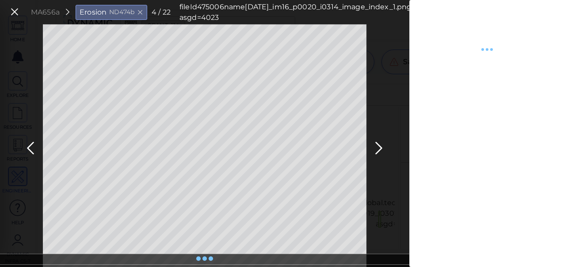
type textarea "x"
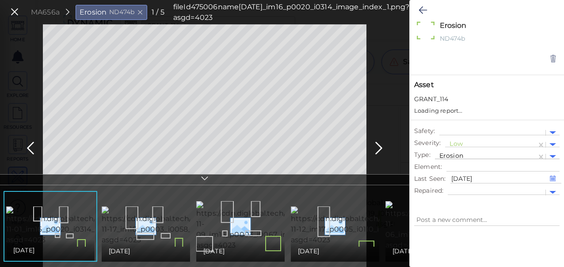
type textarea "x"
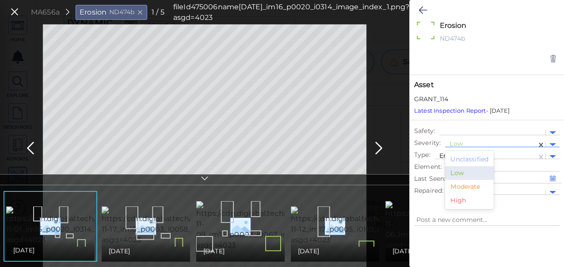
click at [463, 141] on div at bounding box center [490, 144] width 83 height 9
click at [472, 189] on div "Moderate" at bounding box center [469, 187] width 49 height 14
type textarea "x"
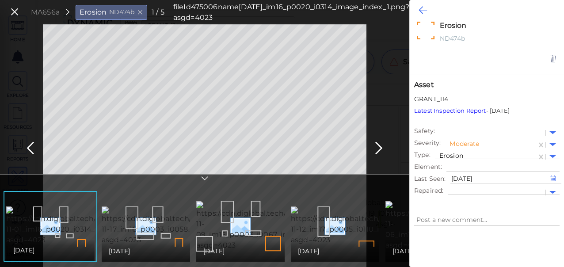
click at [421, 9] on icon at bounding box center [422, 10] width 8 height 11
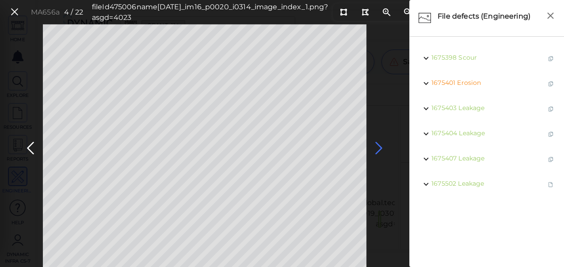
click at [375, 147] on icon at bounding box center [379, 148] width 14 height 17
click at [377, 148] on icon at bounding box center [379, 148] width 14 height 17
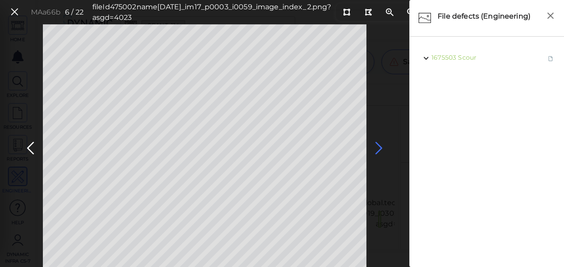
click at [377, 150] on icon at bounding box center [379, 148] width 14 height 17
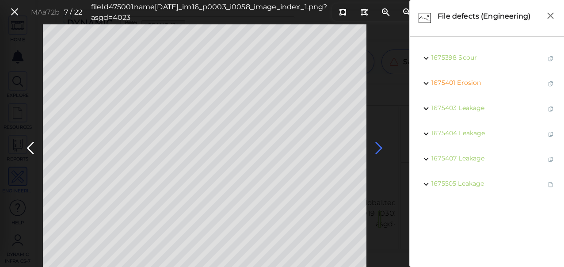
click at [378, 152] on icon at bounding box center [379, 148] width 14 height 17
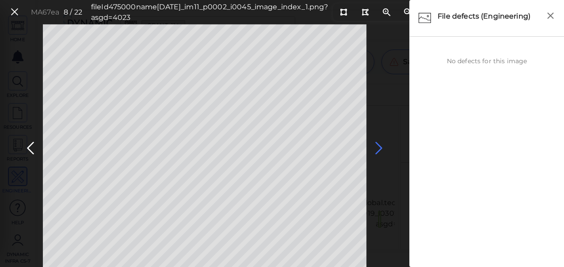
click at [379, 152] on icon at bounding box center [379, 148] width 14 height 17
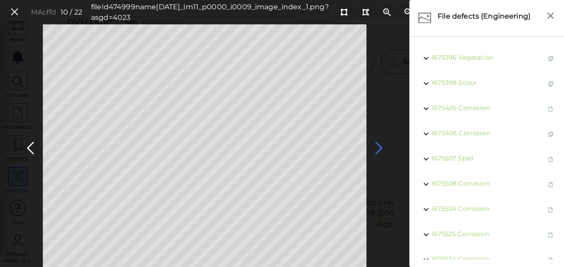
click at [380, 148] on icon at bounding box center [379, 148] width 14 height 17
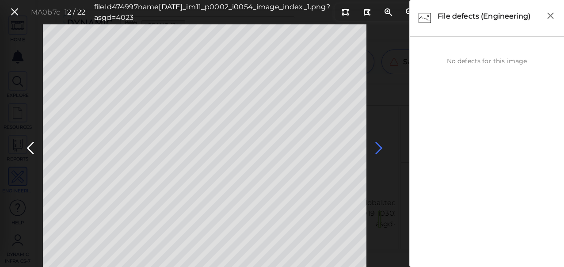
click at [380, 148] on icon at bounding box center [379, 148] width 14 height 17
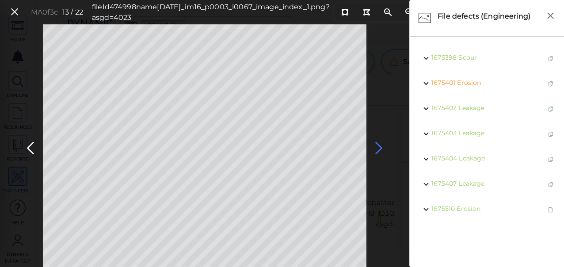
click at [380, 148] on icon at bounding box center [379, 148] width 14 height 17
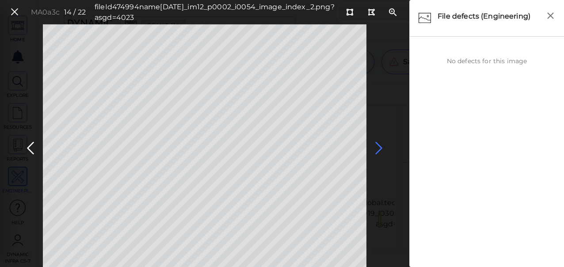
click at [380, 148] on icon at bounding box center [379, 148] width 14 height 17
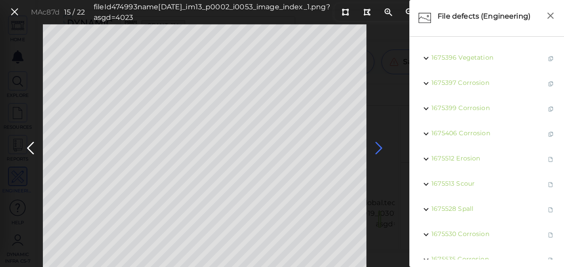
click at [380, 148] on icon at bounding box center [379, 148] width 14 height 17
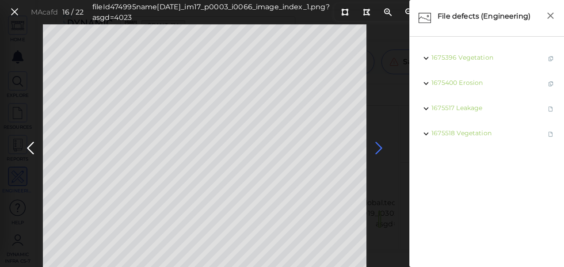
click at [380, 148] on icon at bounding box center [379, 148] width 14 height 17
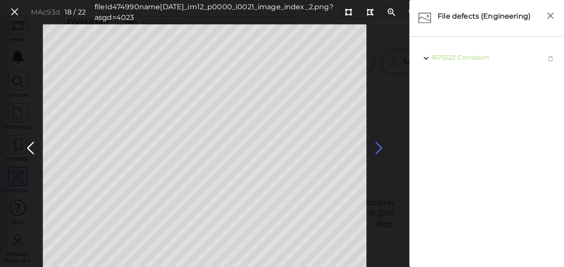
click at [380, 148] on icon at bounding box center [379, 148] width 14 height 17
click at [377, 148] on icon at bounding box center [379, 148] width 14 height 17
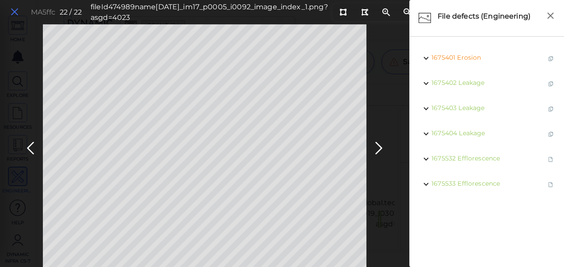
click at [15, 11] on icon at bounding box center [15, 12] width 10 height 12
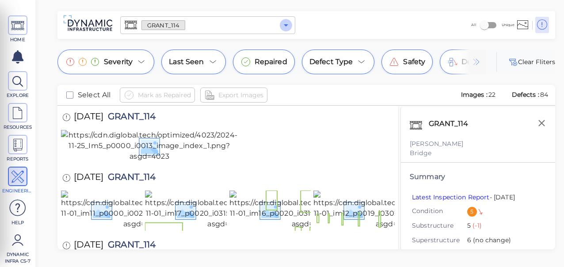
click at [284, 27] on icon "Open" at bounding box center [286, 25] width 11 height 11
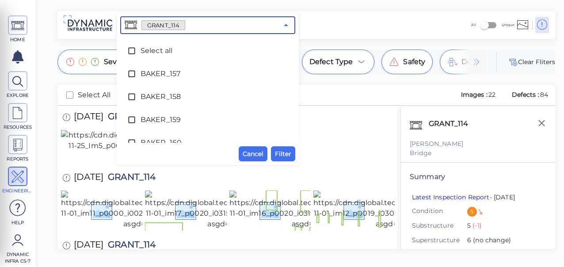
scroll to position [1918, 0]
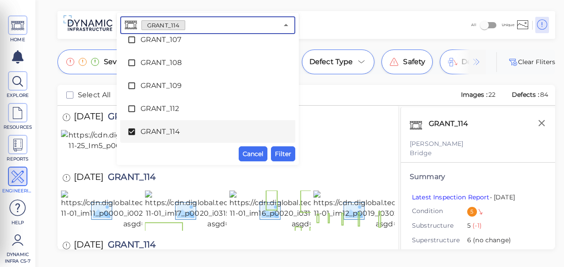
click at [134, 130] on icon at bounding box center [131, 131] width 9 height 9
click at [289, 133] on li "GRANT_114" at bounding box center [207, 131] width 175 height 23
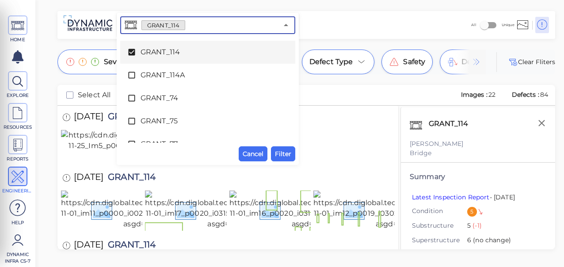
scroll to position [2011, 0]
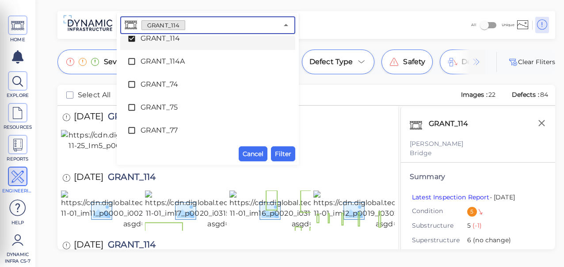
click at [131, 39] on icon at bounding box center [131, 38] width 9 height 9
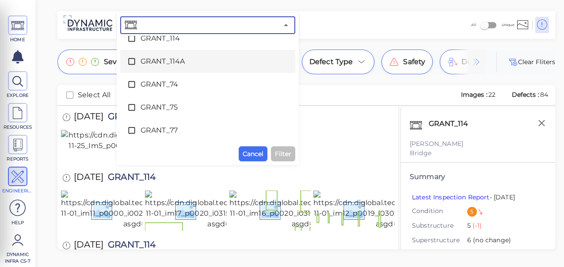
click at [133, 57] on icon at bounding box center [131, 61] width 9 height 9
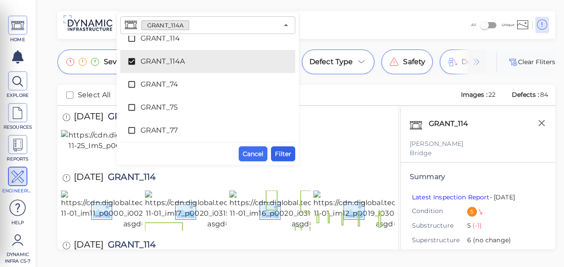
click at [281, 149] on span "Filter" at bounding box center [283, 153] width 16 height 11
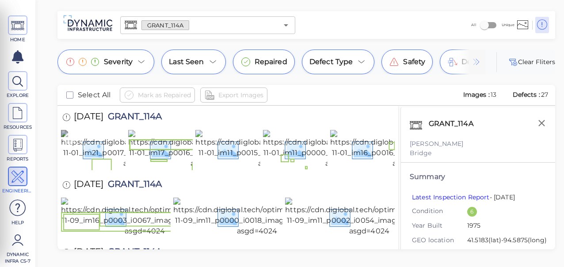
click at [90, 167] on img at bounding box center [143, 149] width 165 height 39
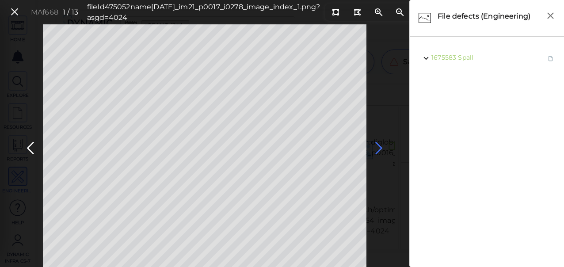
click at [378, 144] on icon at bounding box center [379, 148] width 14 height 17
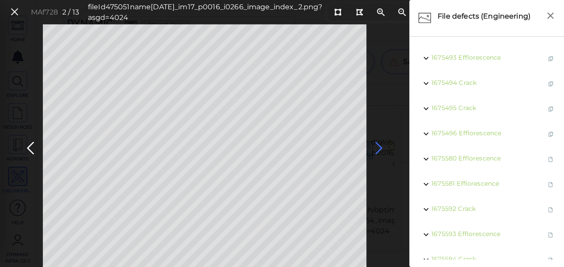
click at [378, 145] on icon at bounding box center [379, 148] width 14 height 17
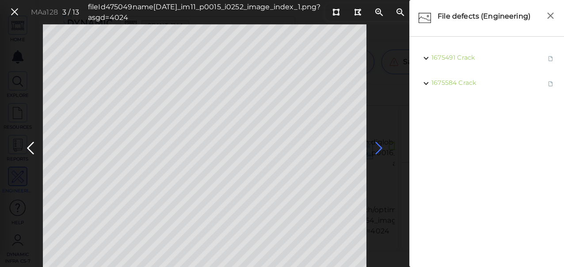
click at [379, 147] on icon at bounding box center [379, 148] width 14 height 17
drag, startPoint x: 381, startPoint y: 149, endPoint x: 384, endPoint y: 154, distance: 5.8
click at [384, 154] on icon at bounding box center [379, 148] width 14 height 17
click at [379, 147] on icon at bounding box center [379, 148] width 14 height 17
